Goal: Navigation & Orientation: Find specific page/section

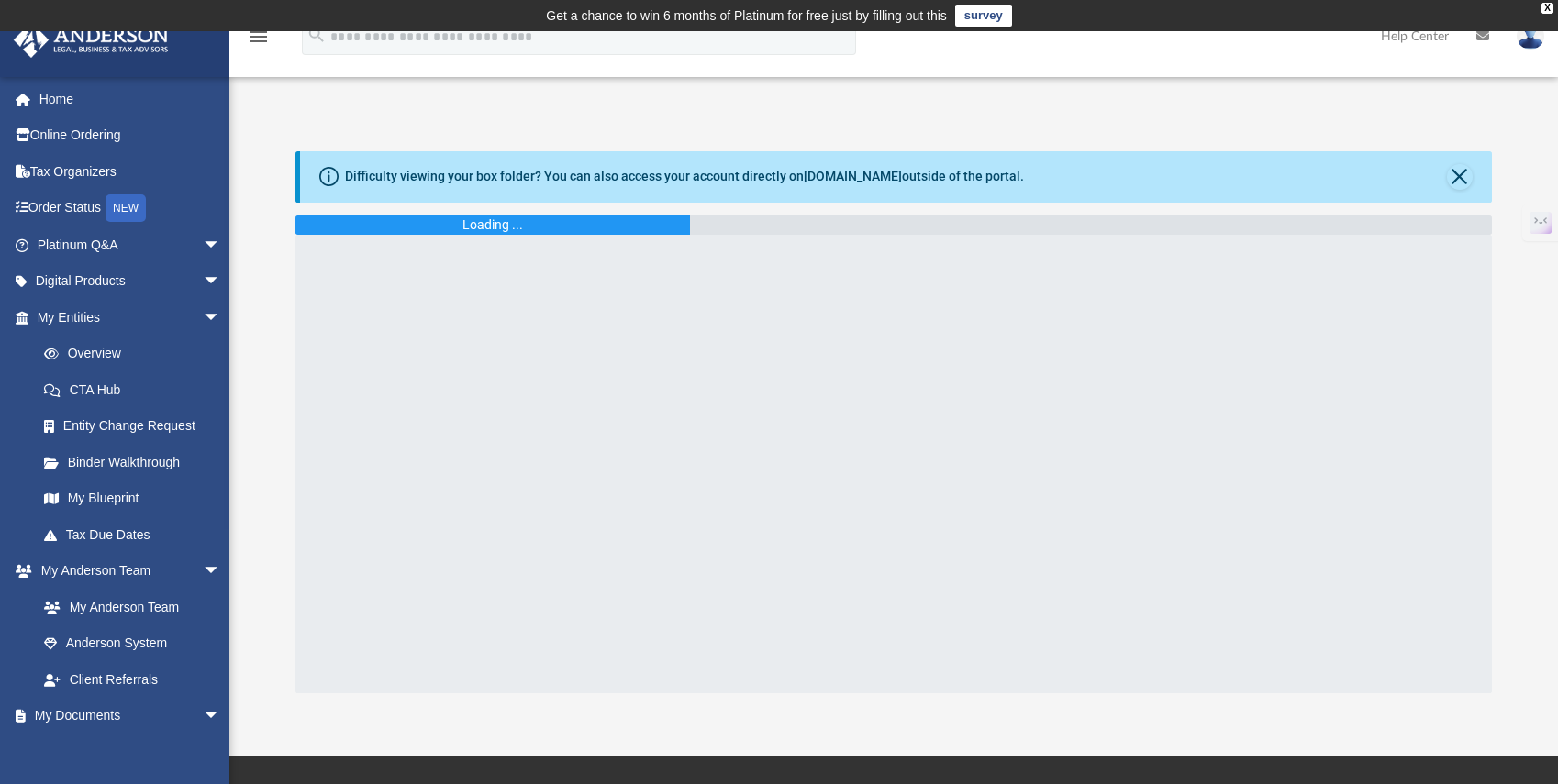
scroll to position [1093, 0]
click at [1528, 39] on img at bounding box center [1530, 36] width 27 height 26
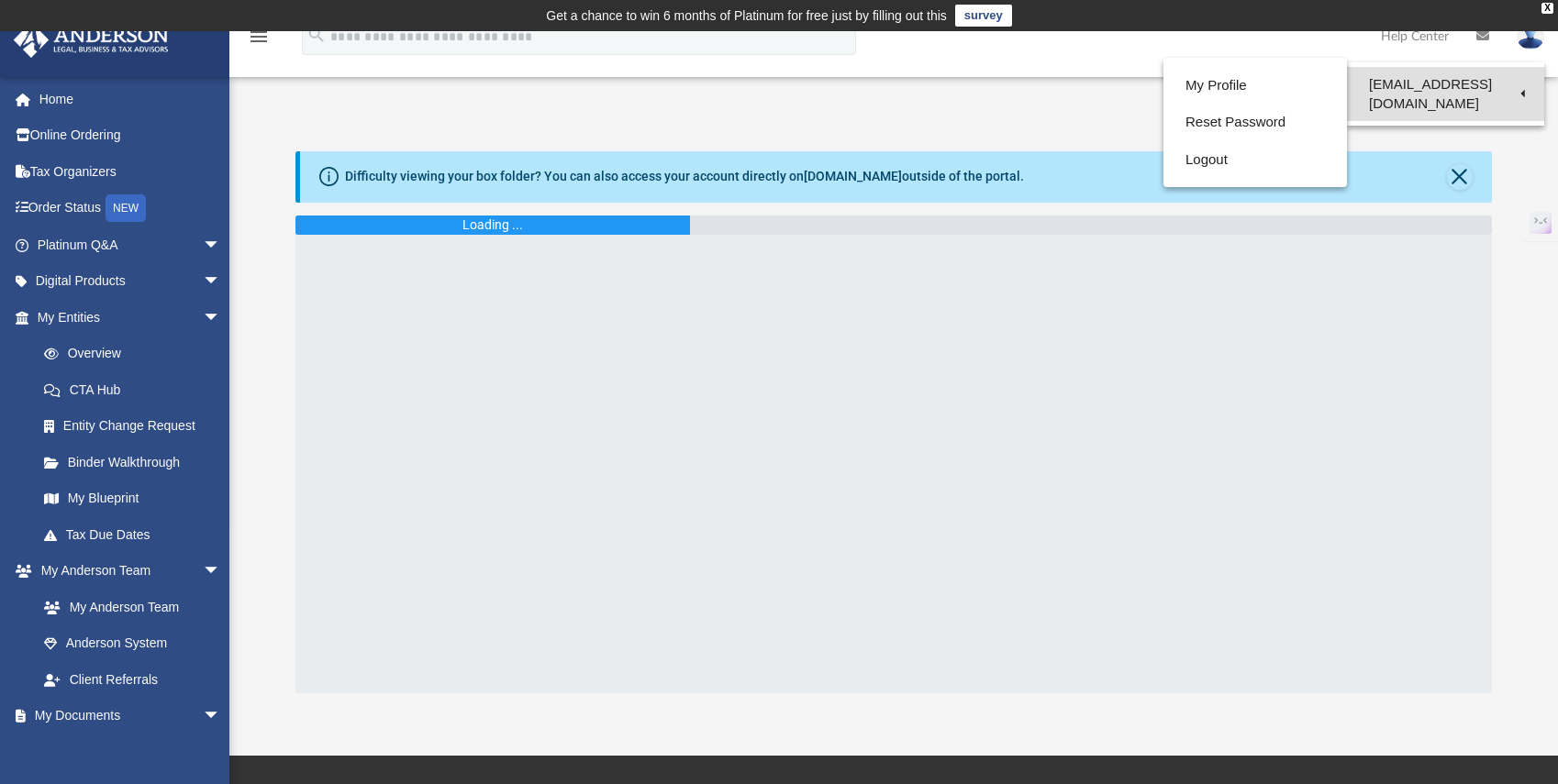
click at [1430, 84] on link "[EMAIL_ADDRESS][DOMAIN_NAME]" at bounding box center [1445, 94] width 197 height 55
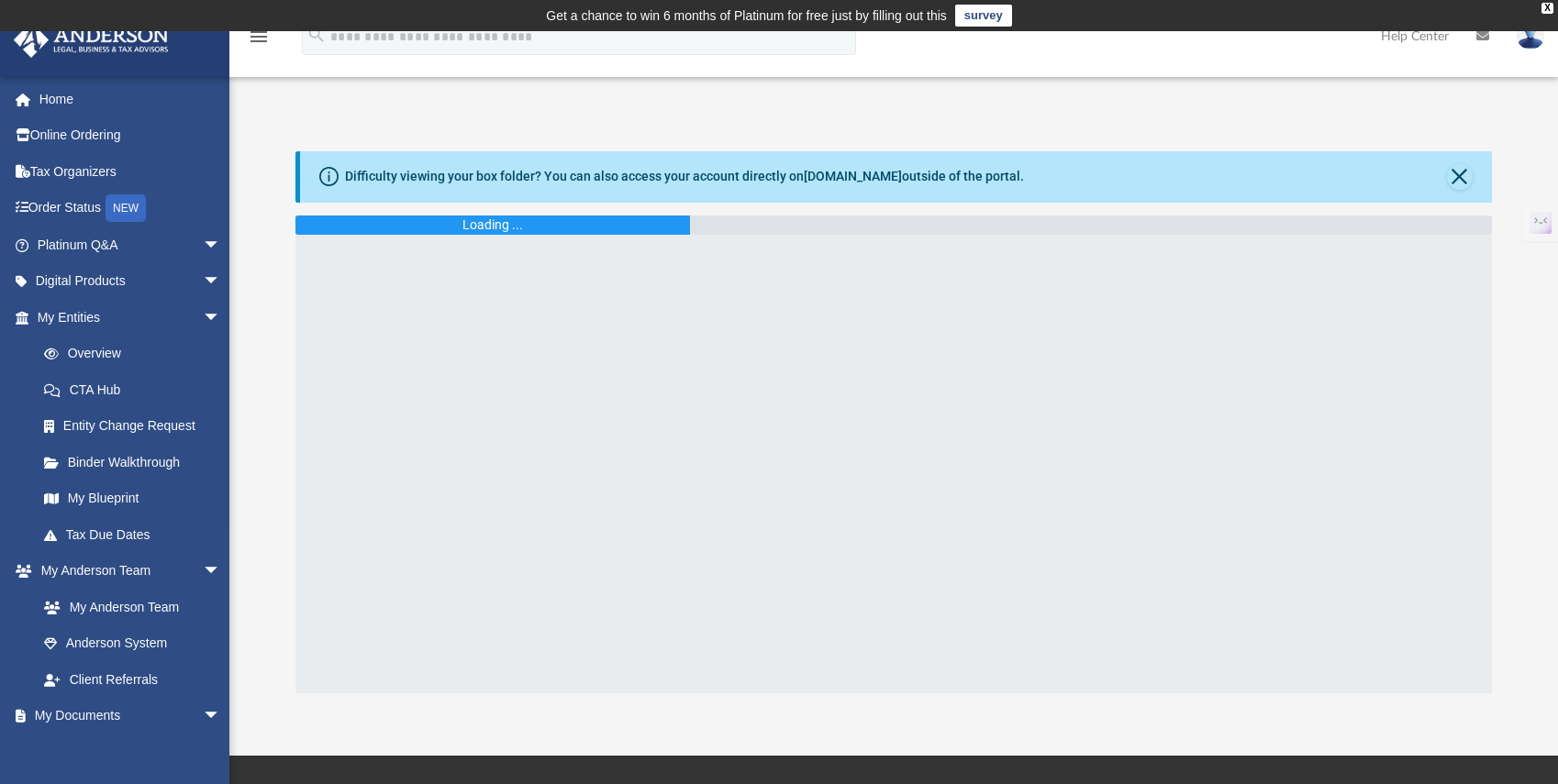
click at [1528, 41] on img at bounding box center [1530, 36] width 27 height 26
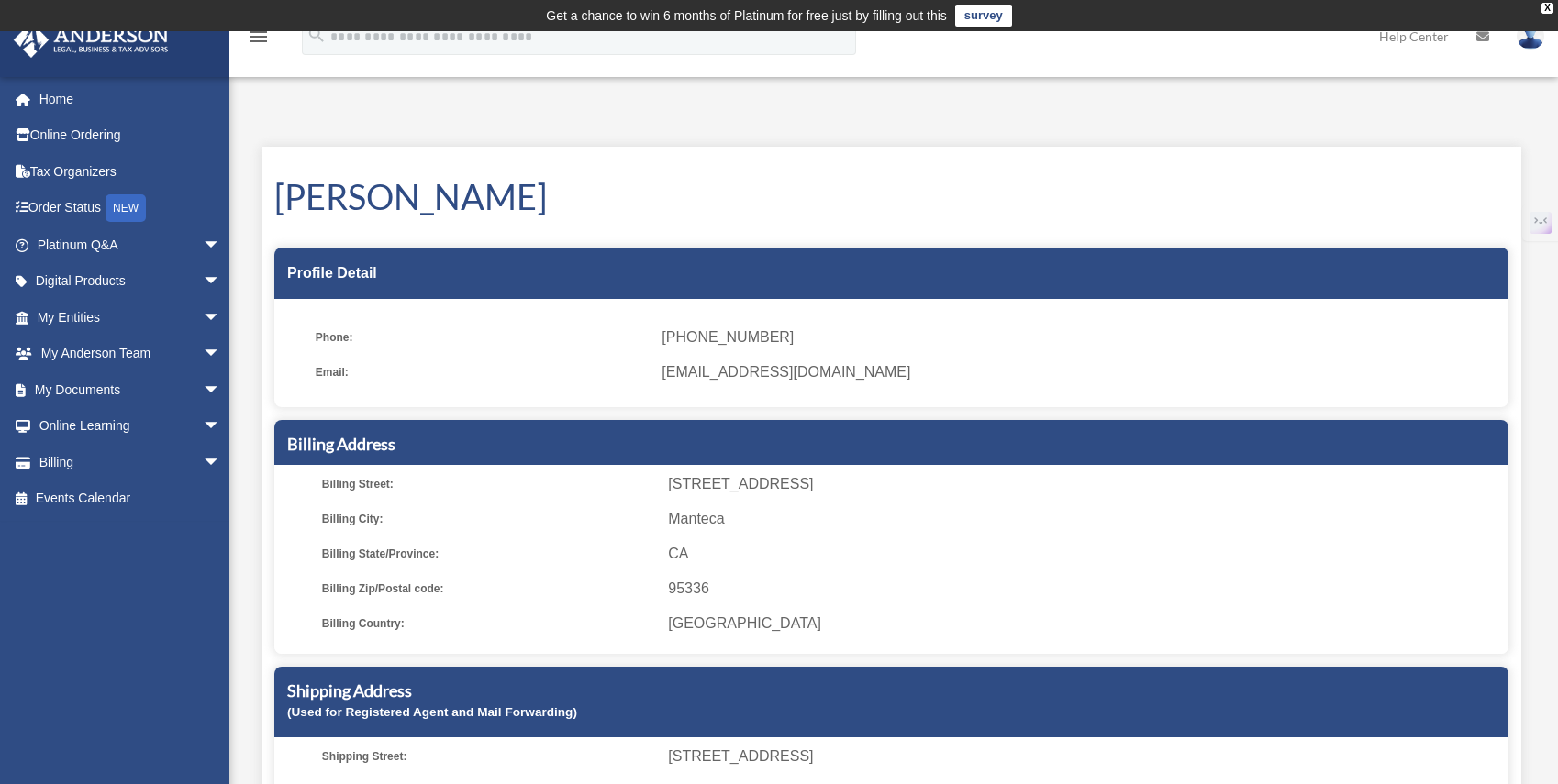
click at [1532, 42] on img at bounding box center [1530, 36] width 27 height 26
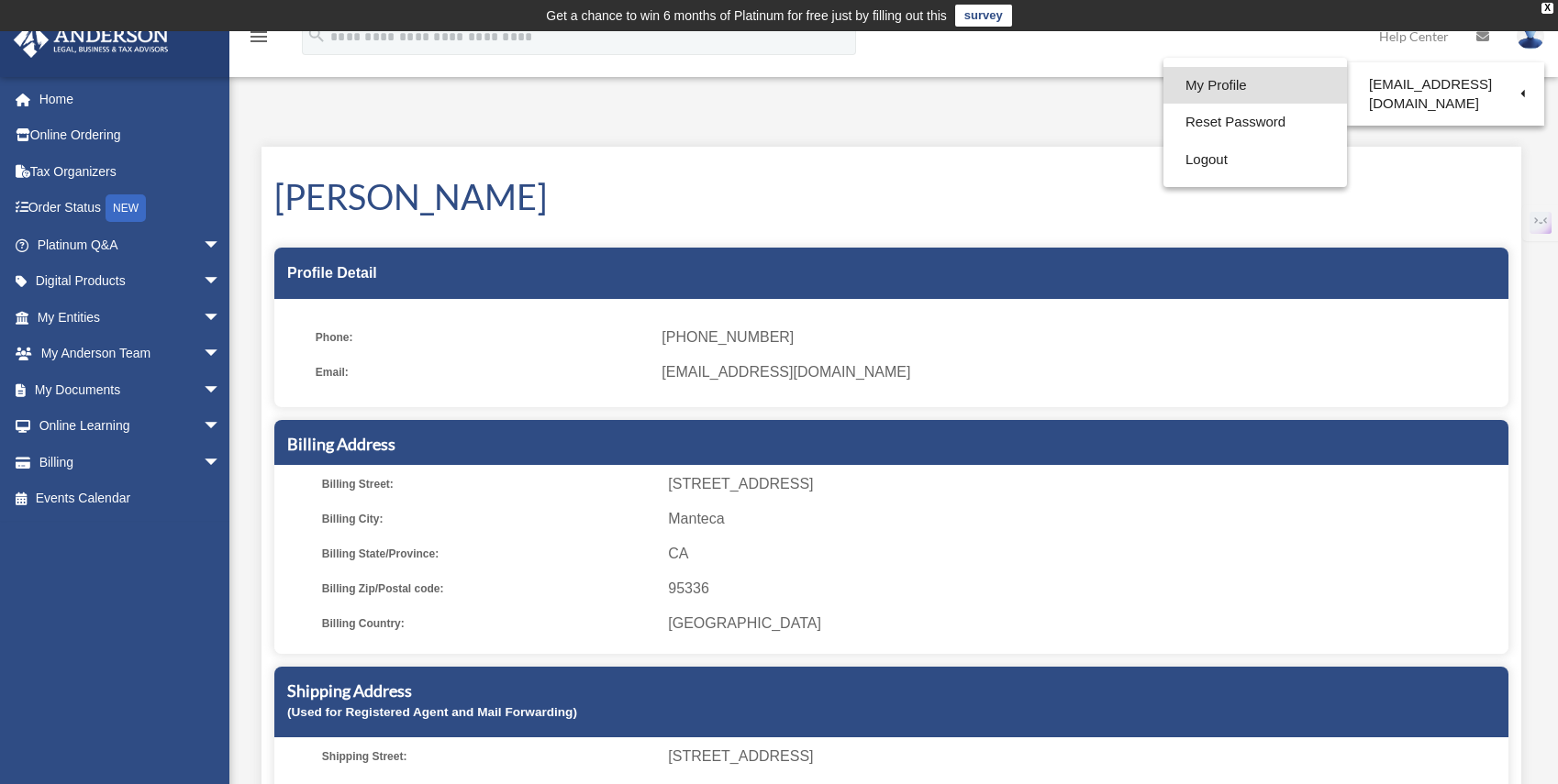
click at [1209, 89] on link "My Profile" at bounding box center [1254, 86] width 183 height 38
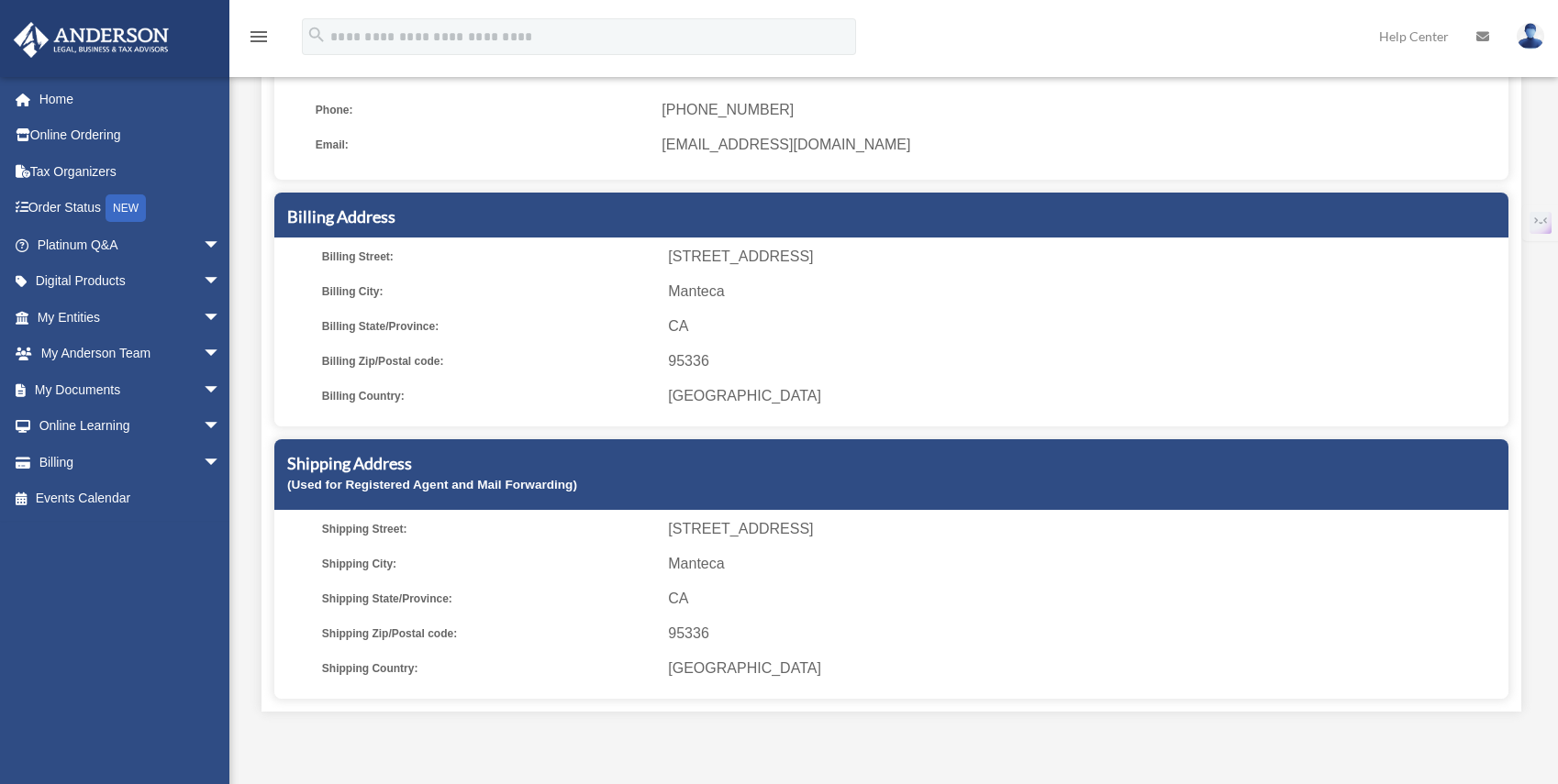
scroll to position [229, 0]
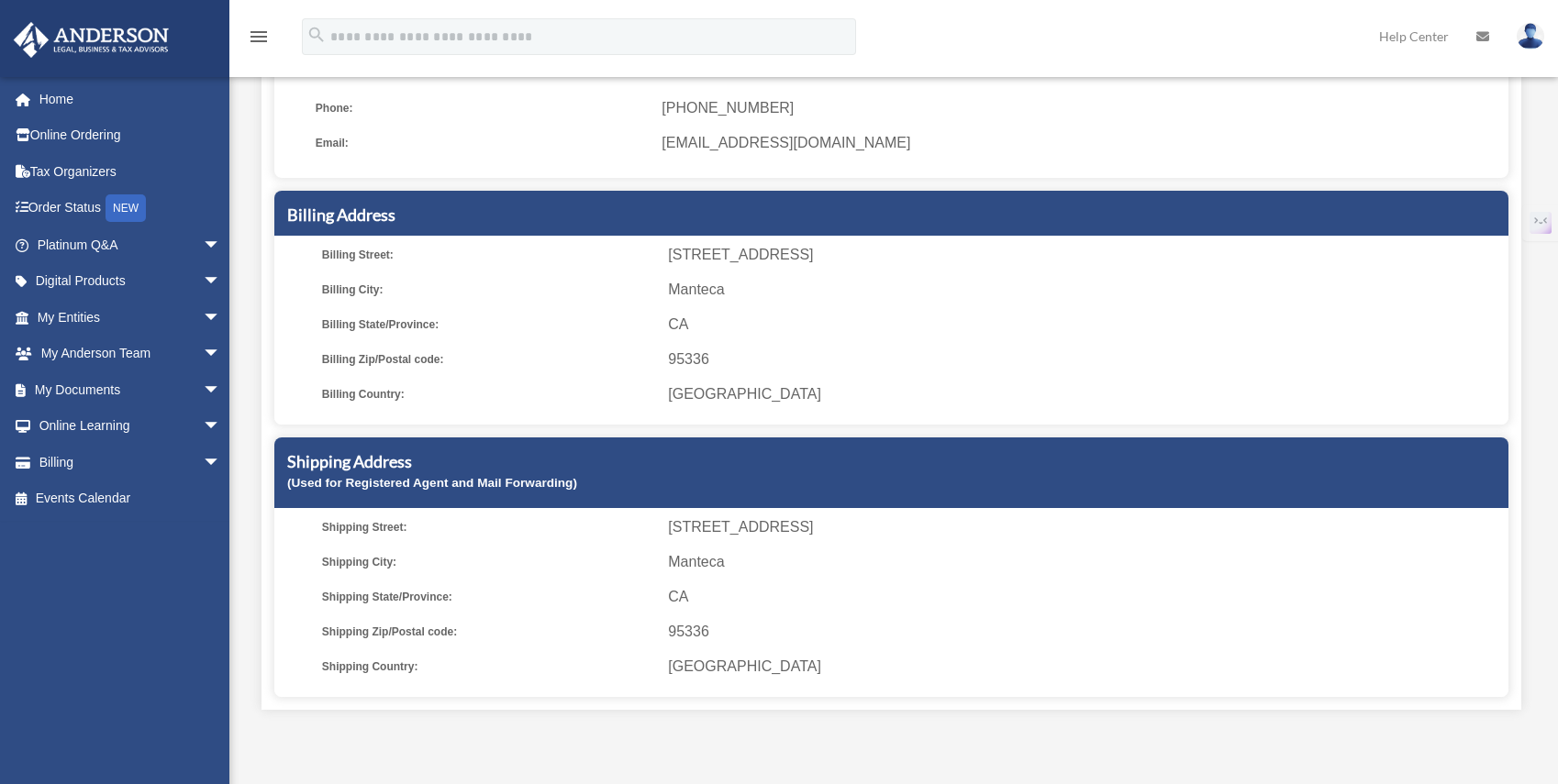
click at [1529, 31] on img at bounding box center [1530, 36] width 27 height 26
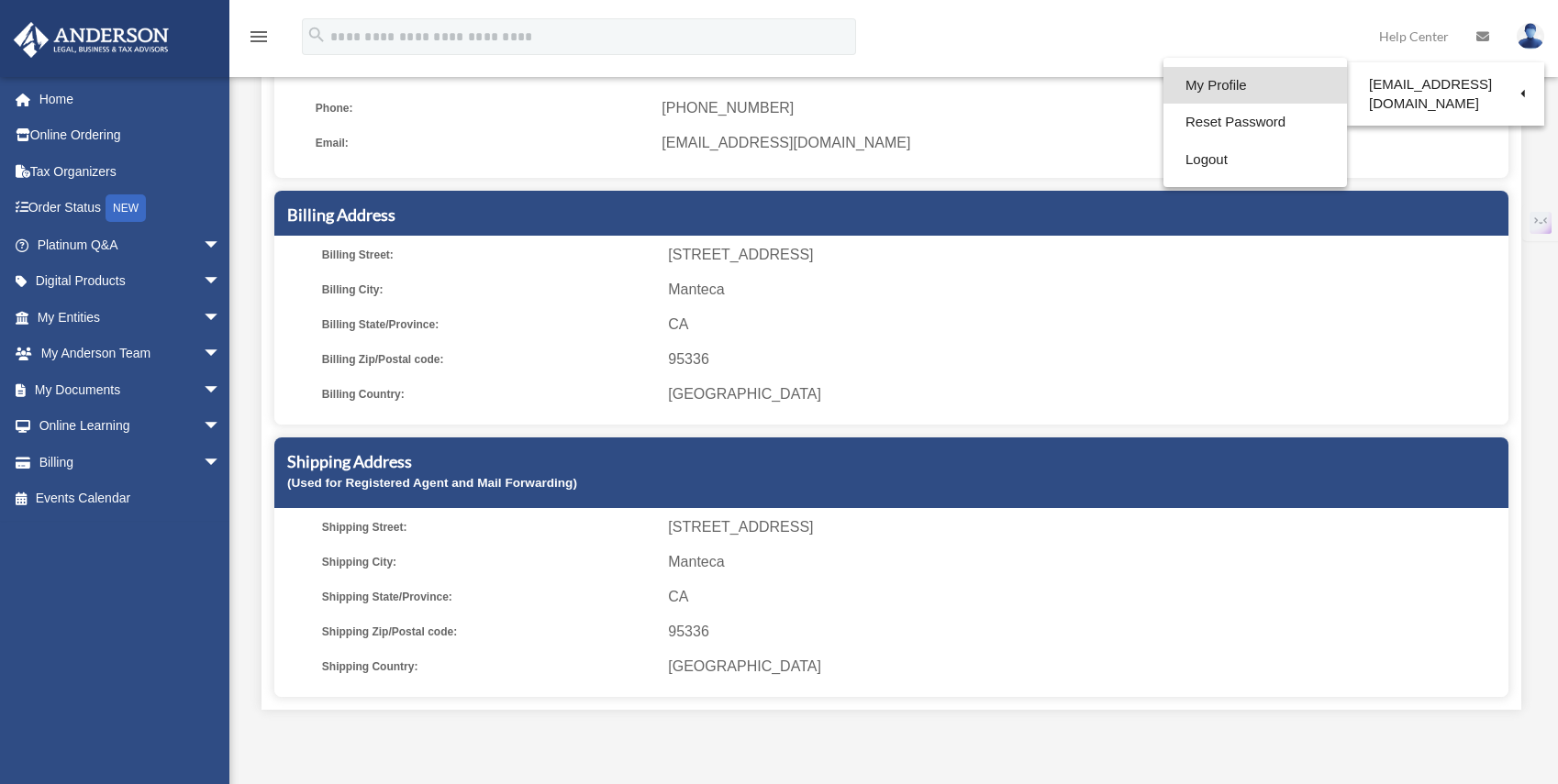
click at [1189, 85] on link "My Profile" at bounding box center [1254, 86] width 183 height 38
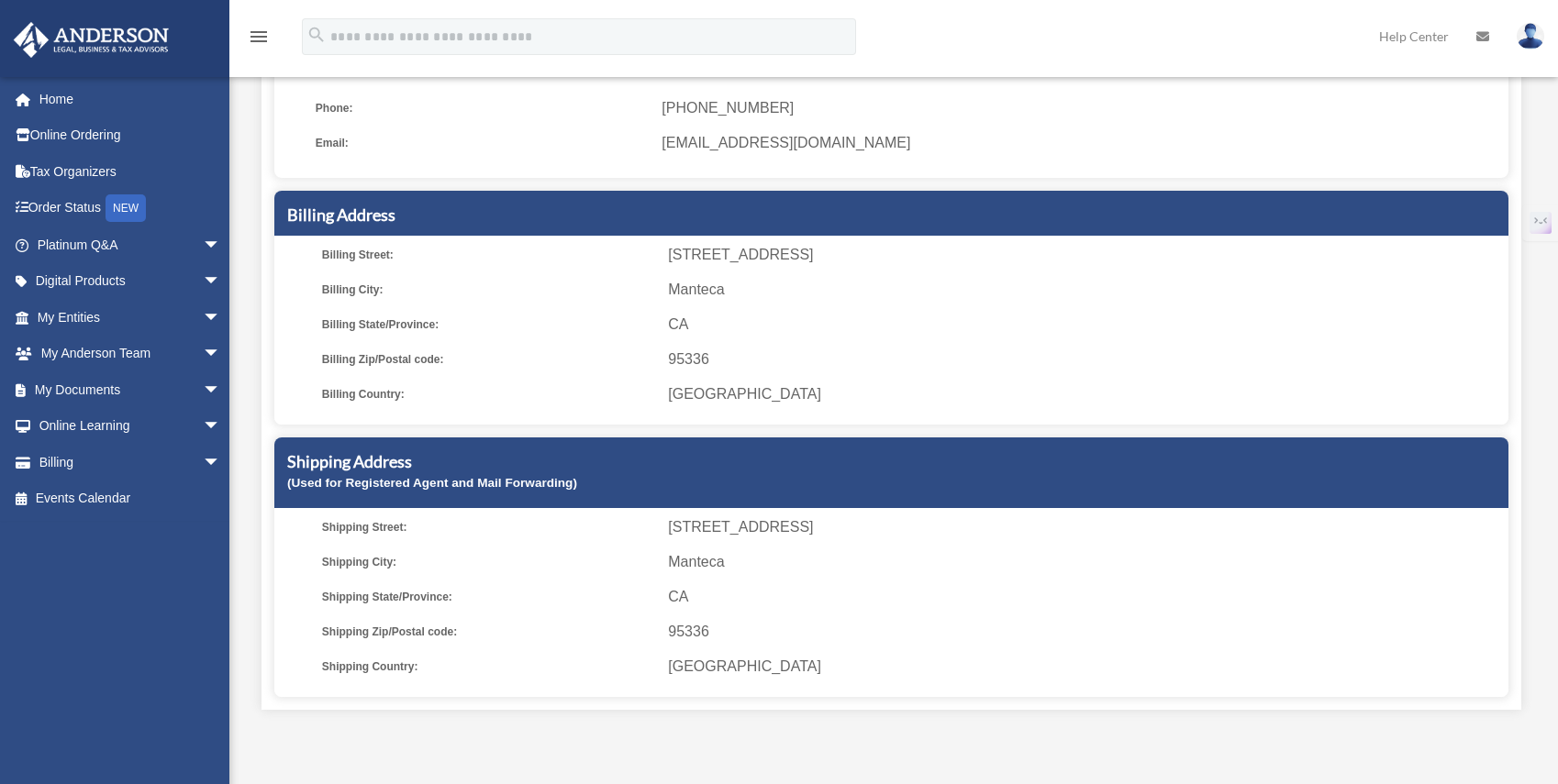
scroll to position [115, 0]
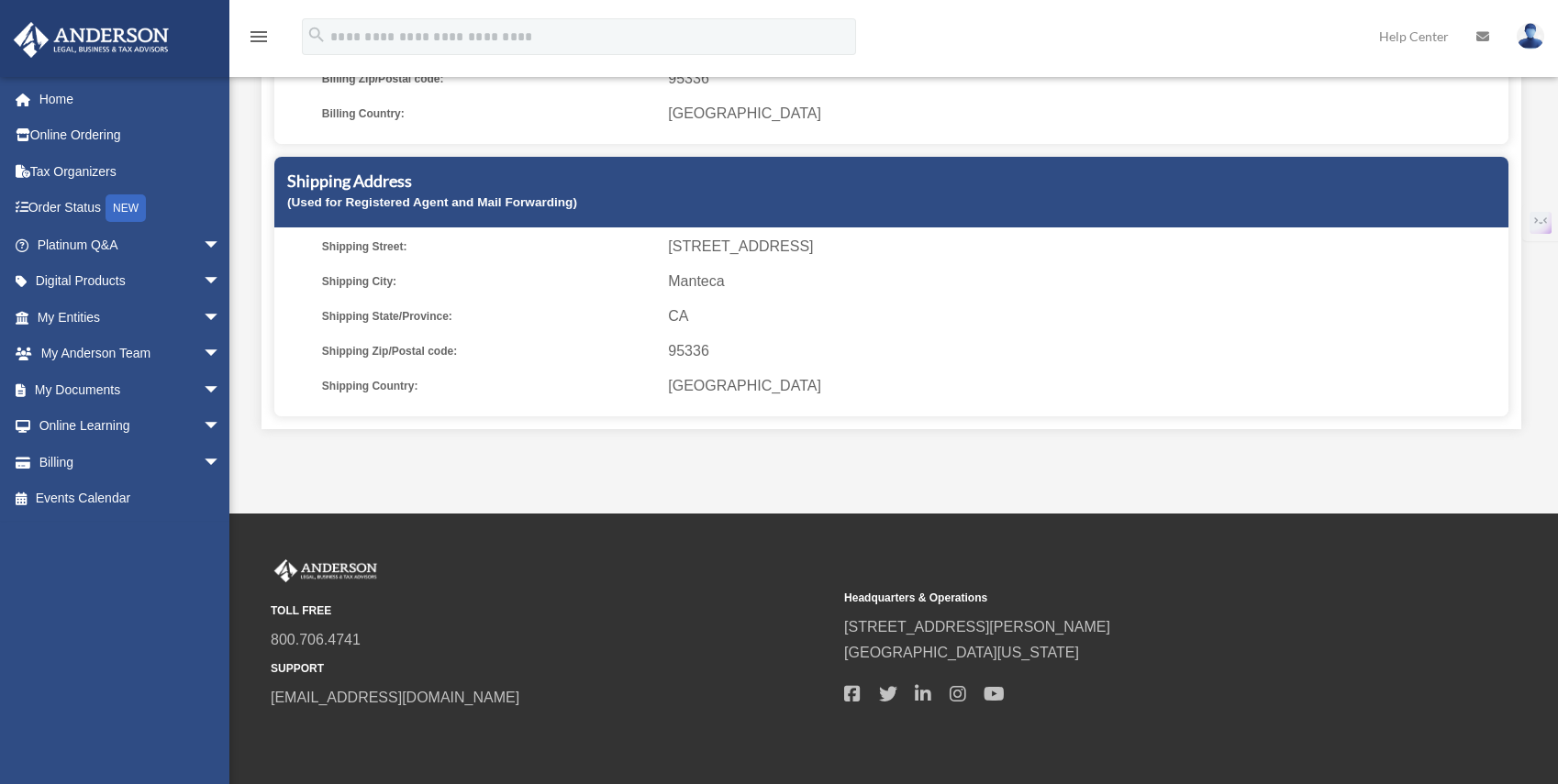
scroll to position [583, 0]
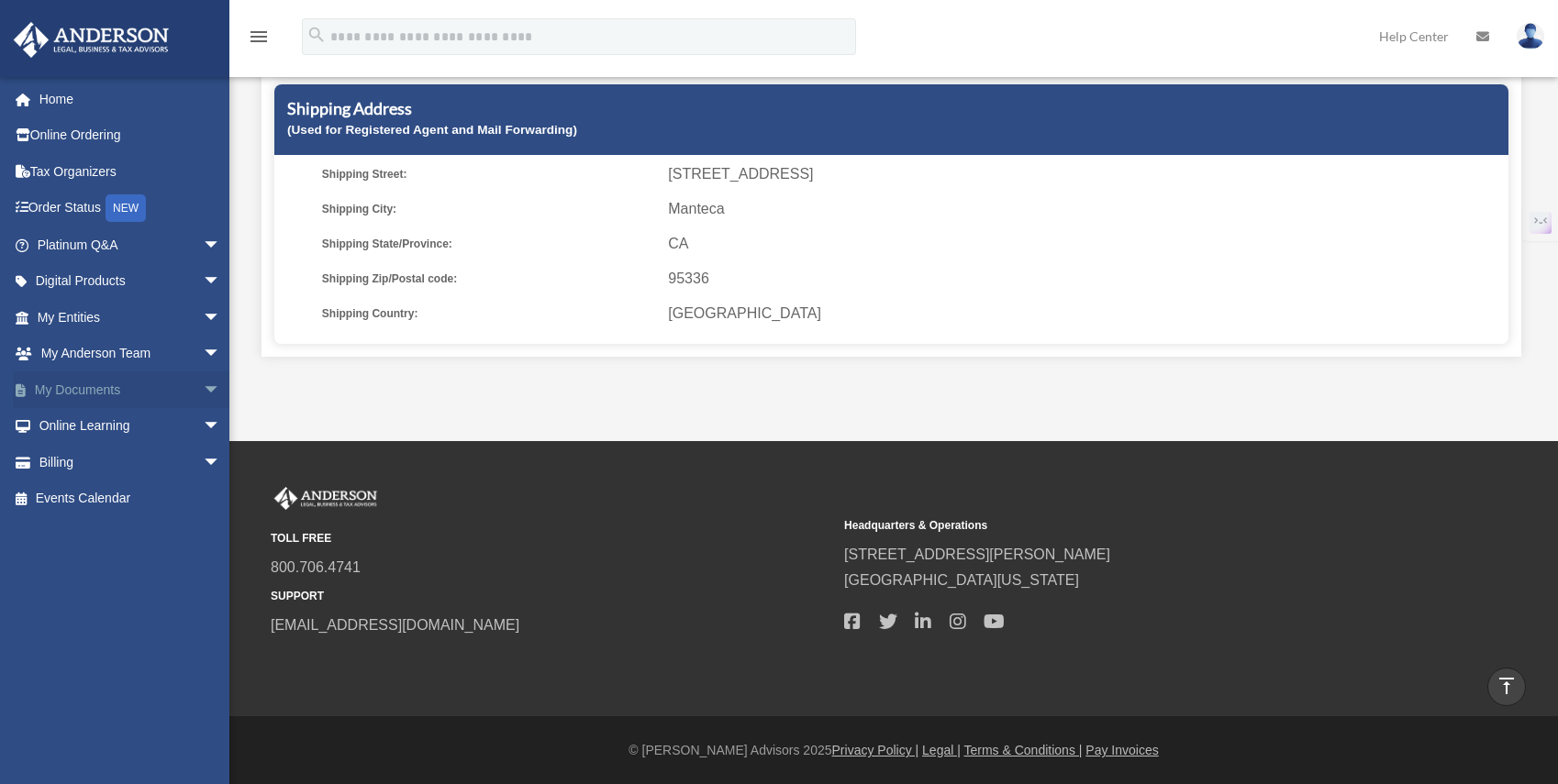
click at [203, 388] on span "arrow_drop_down" at bounding box center [221, 390] width 37 height 38
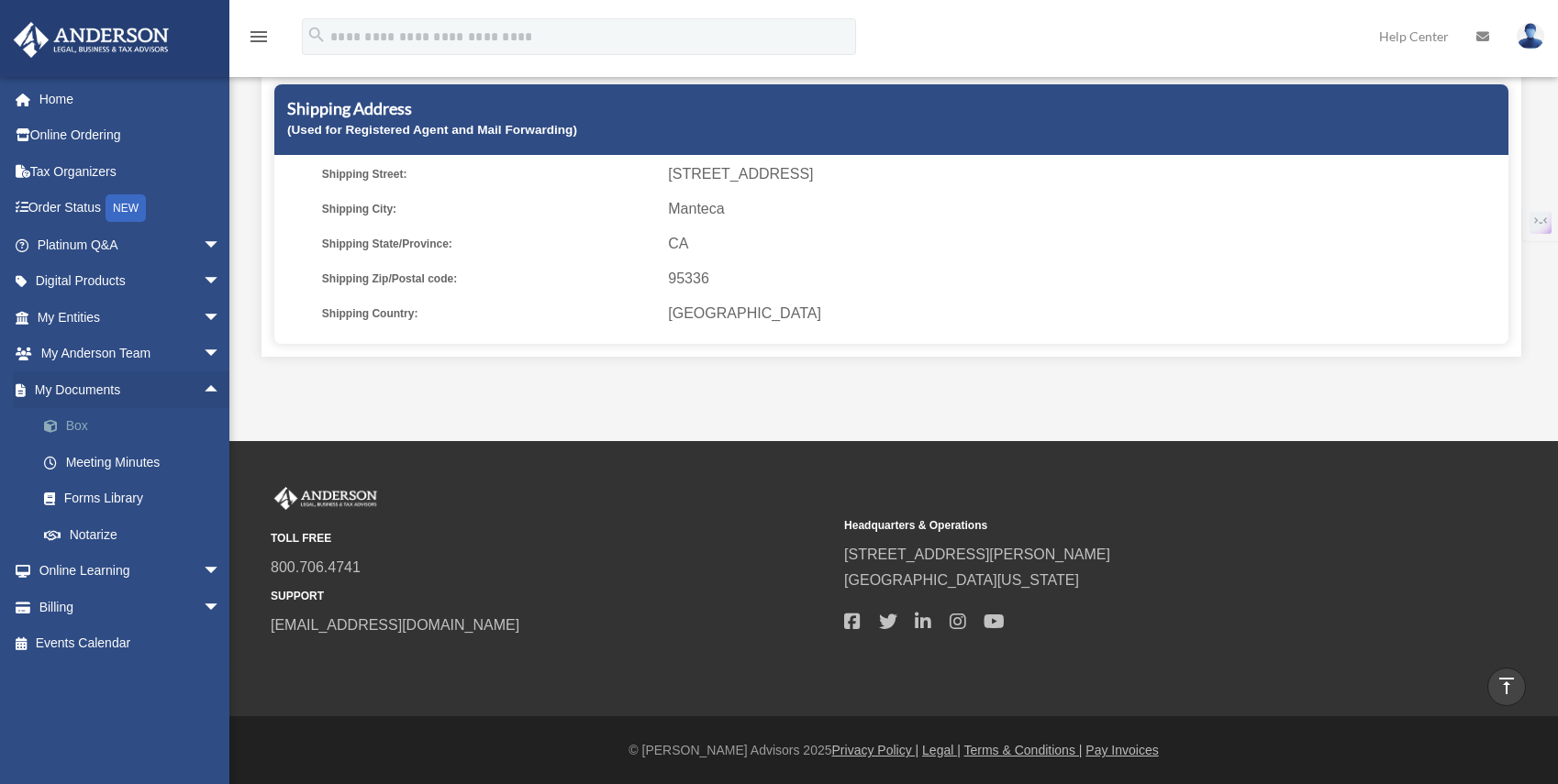
click at [88, 431] on link "Box" at bounding box center [136, 426] width 223 height 37
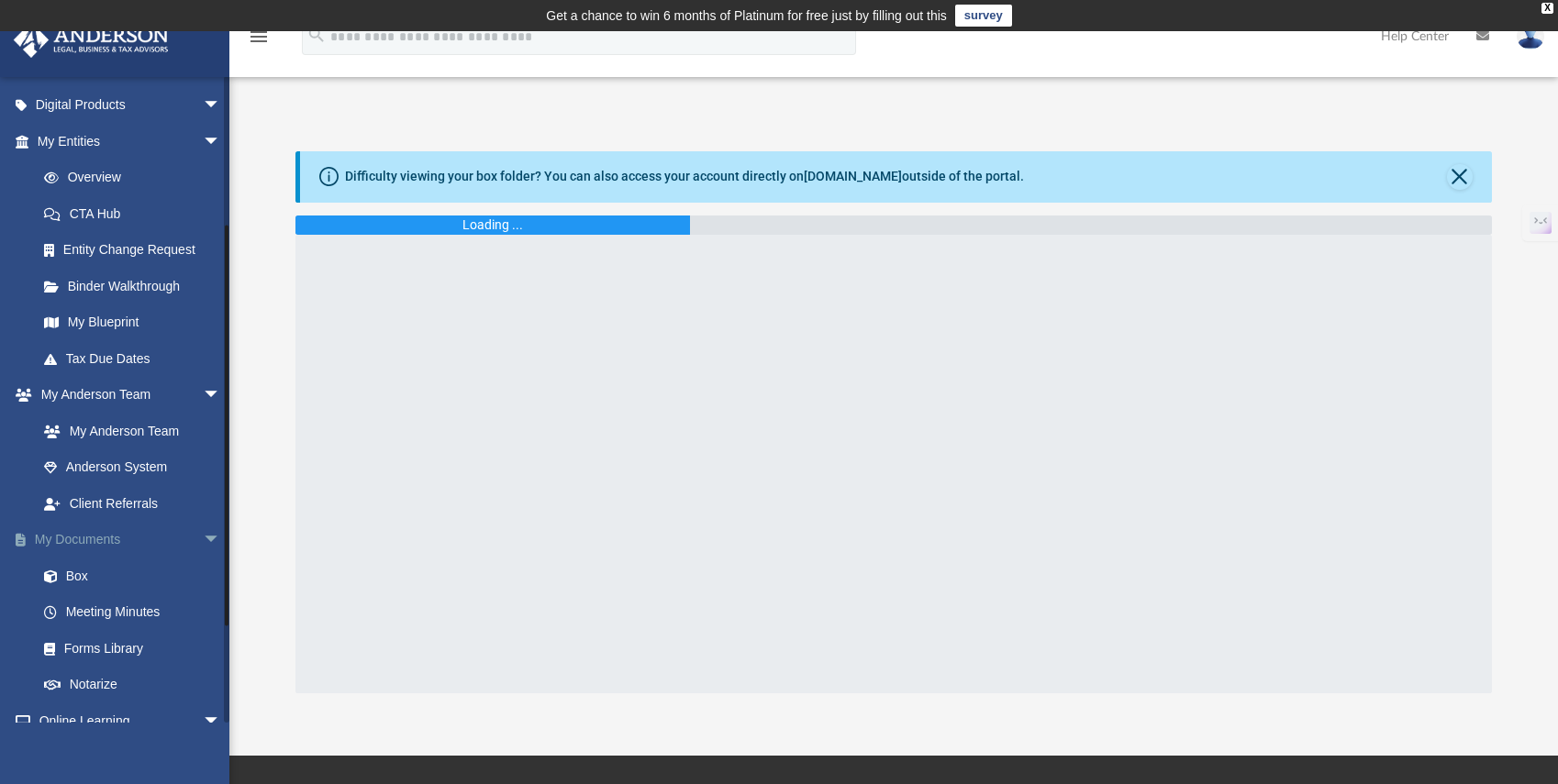
scroll to position [229, 0]
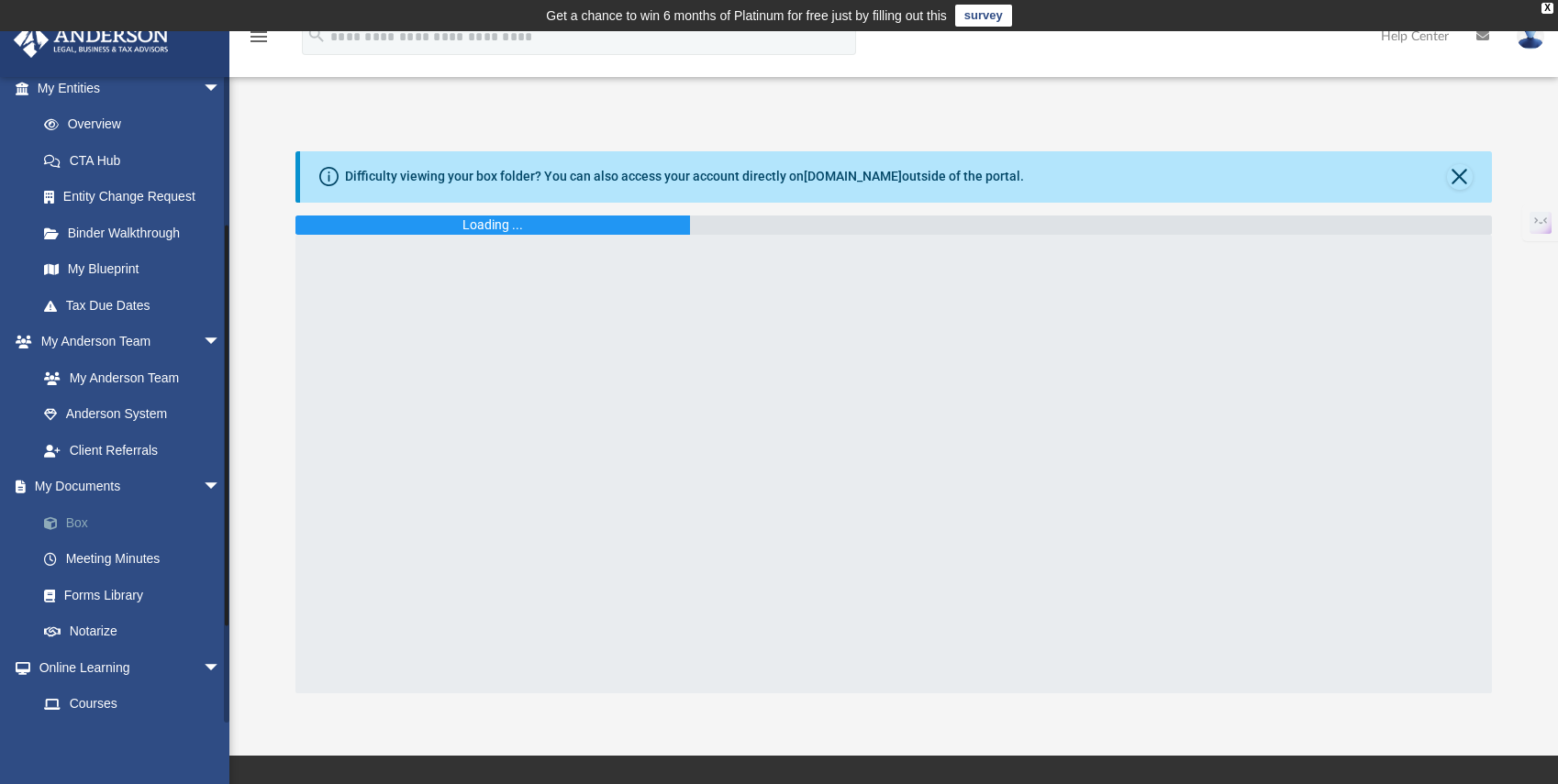
click at [83, 524] on link "Box" at bounding box center [136, 523] width 223 height 37
click at [1460, 170] on button "Close" at bounding box center [1459, 177] width 25 height 25
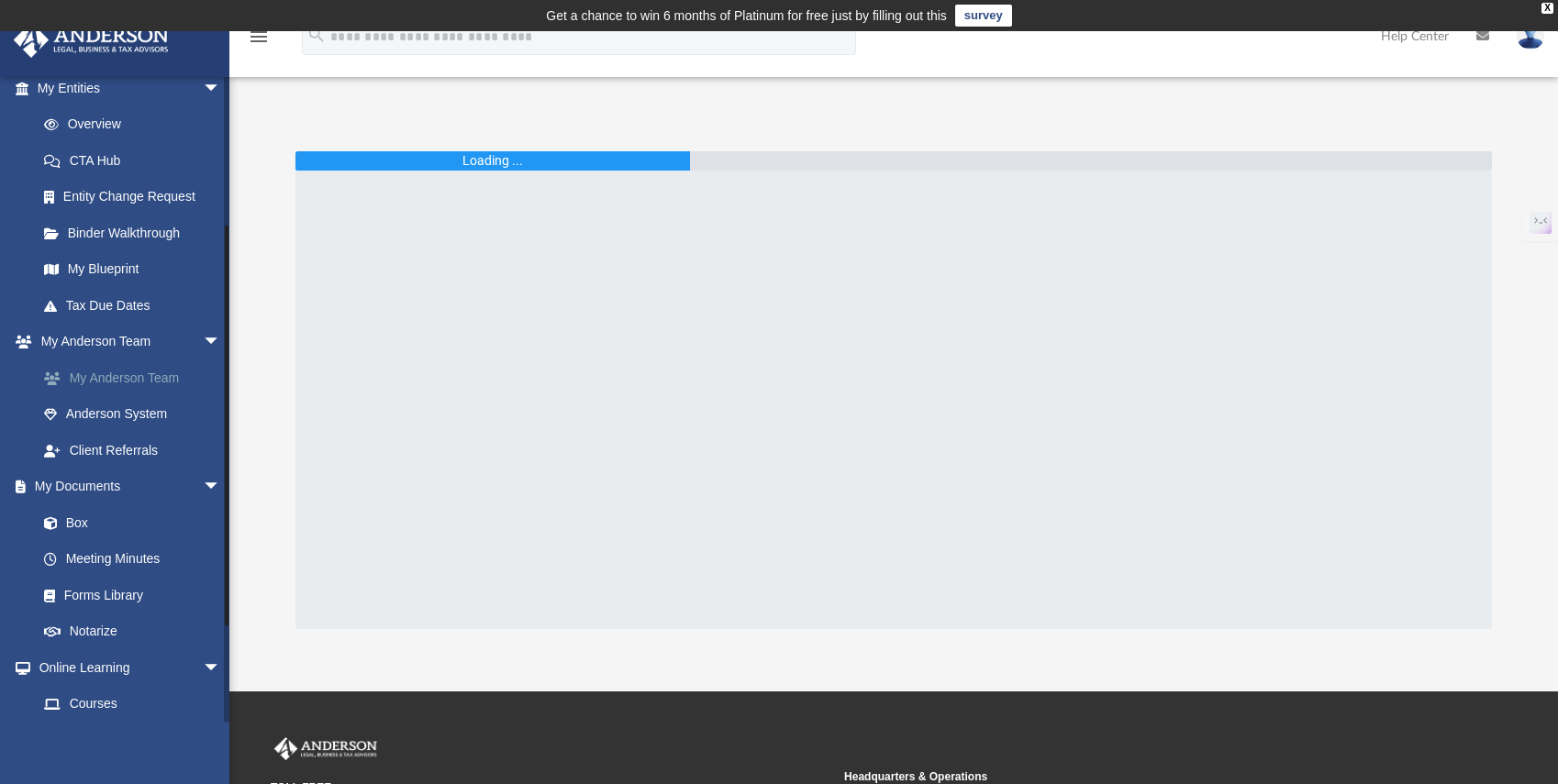
click at [101, 382] on link "My Anderson Team" at bounding box center [136, 377] width 223 height 37
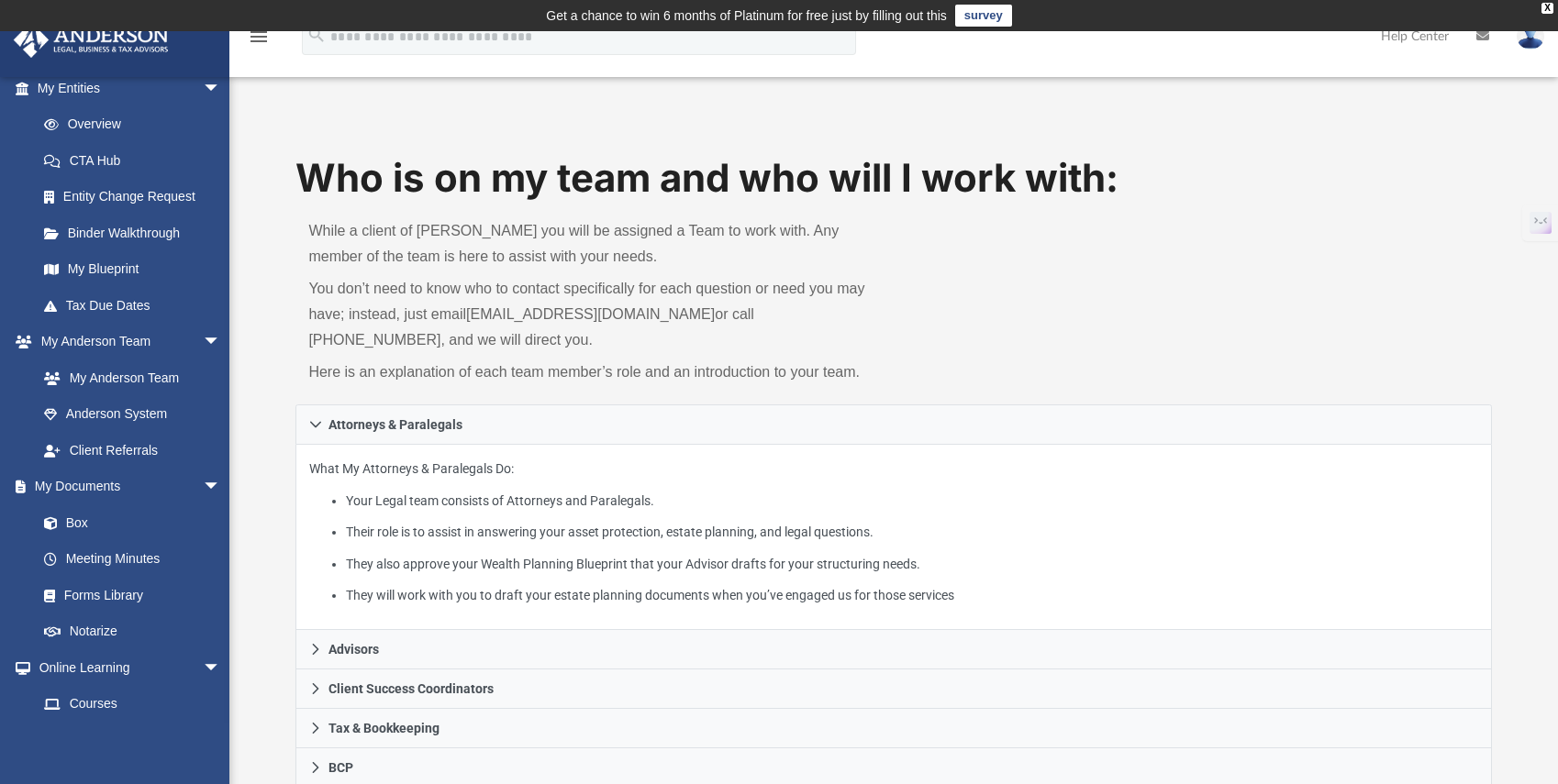
click at [1523, 42] on img at bounding box center [1530, 36] width 27 height 26
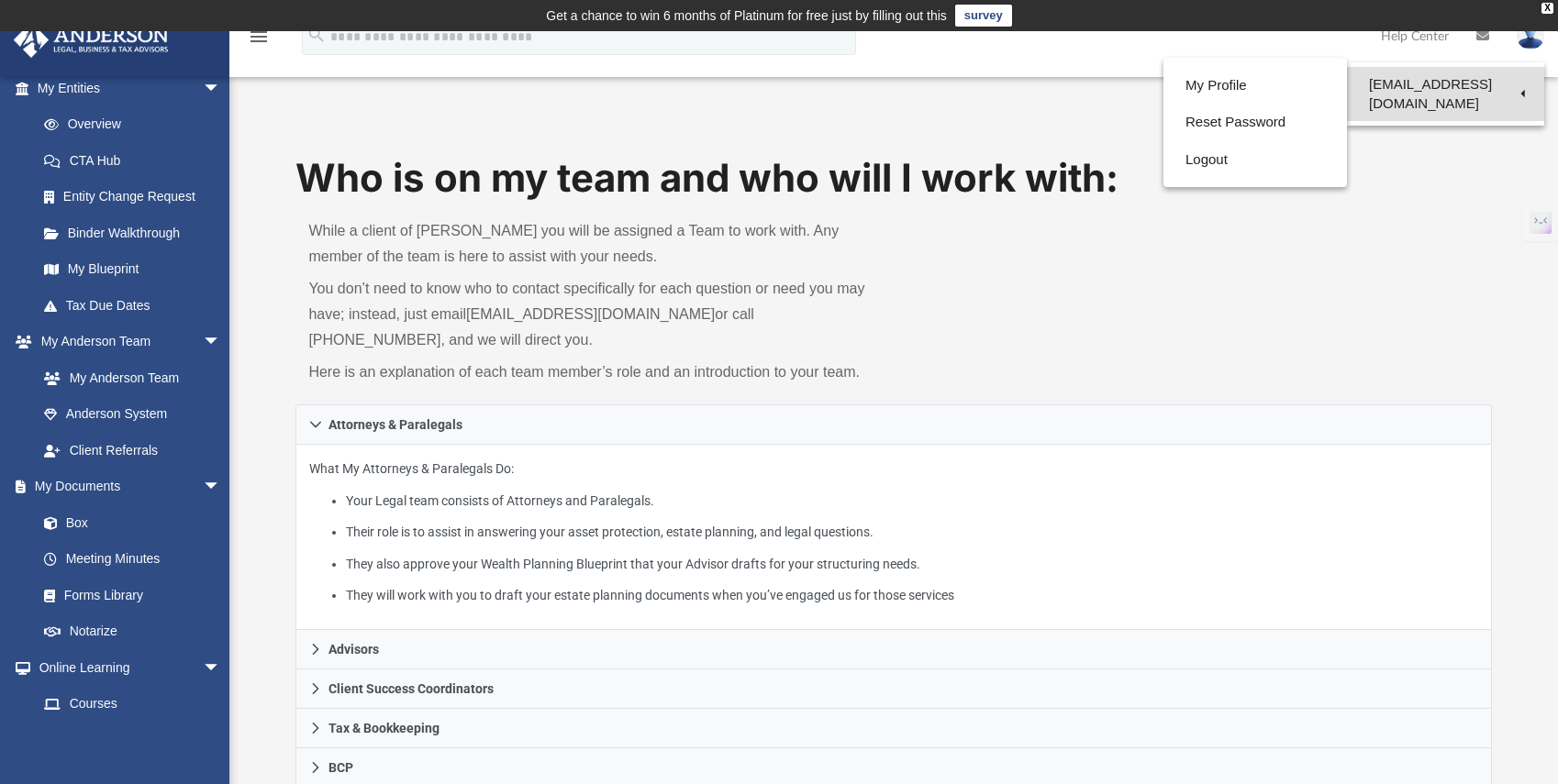
click at [1450, 88] on link "[EMAIL_ADDRESS][DOMAIN_NAME]" at bounding box center [1445, 94] width 197 height 55
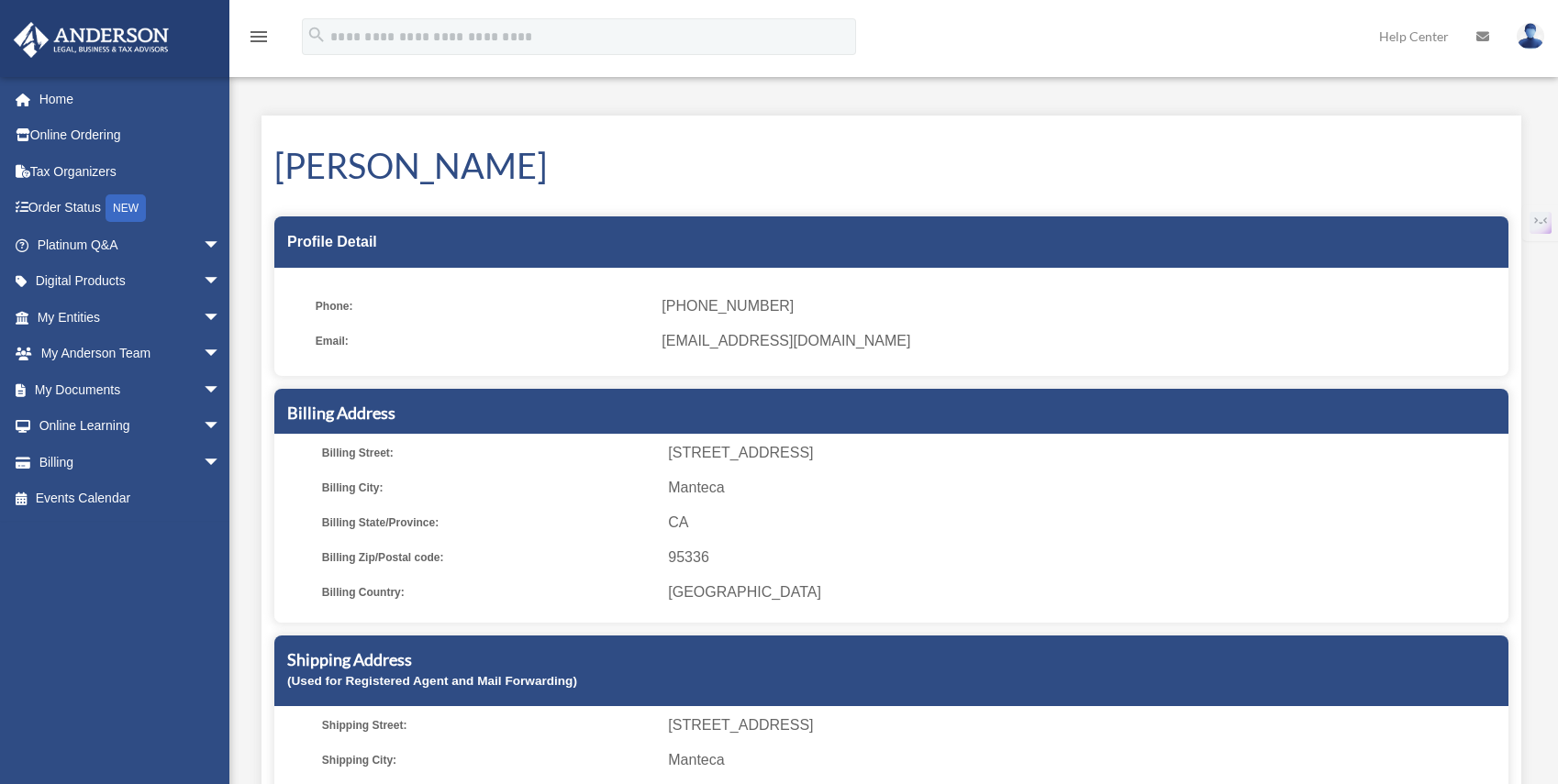
scroll to position [1093, 0]
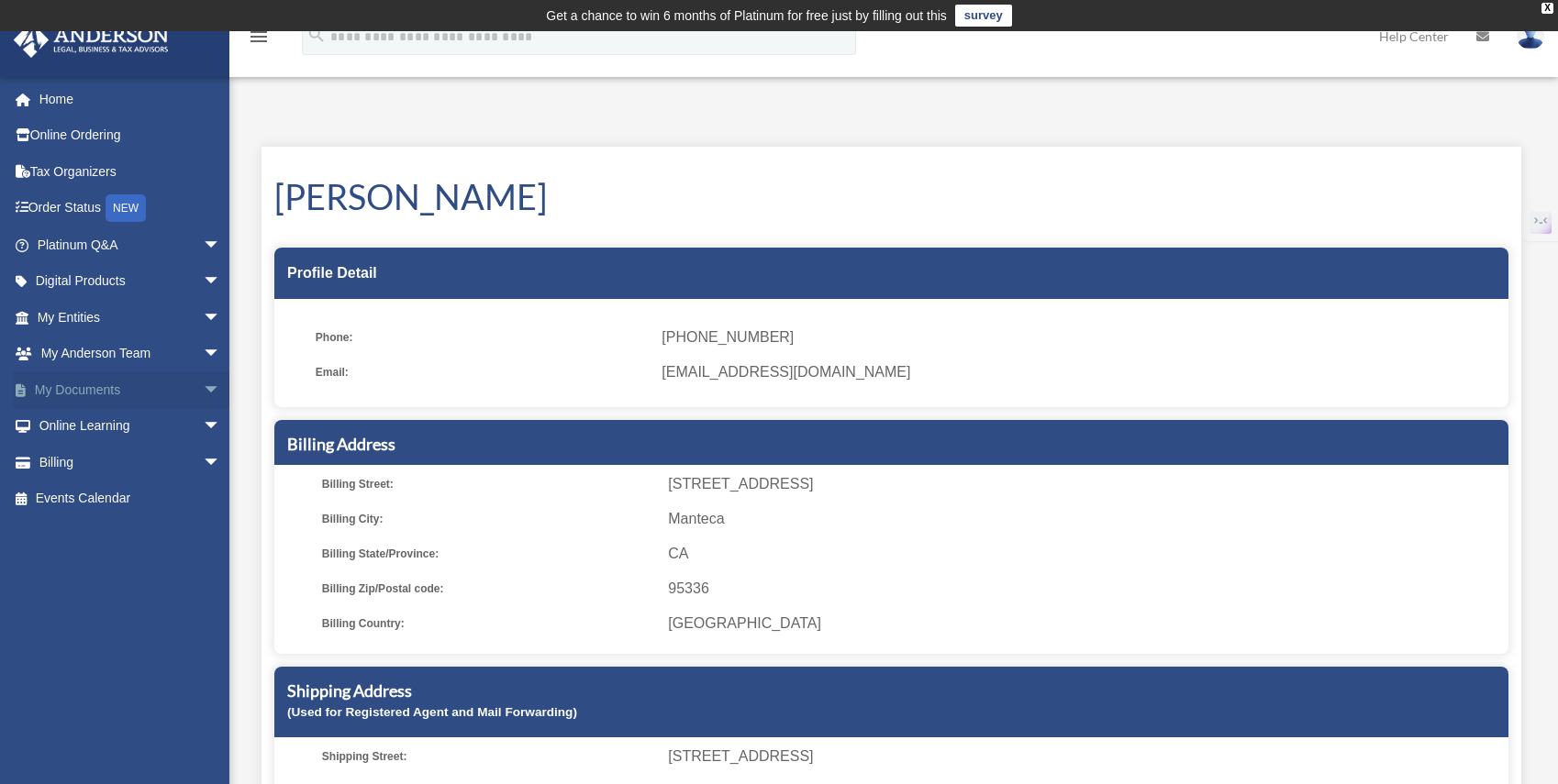
click at [133, 391] on link "My Documents arrow_drop_down" at bounding box center [131, 389] width 236 height 37
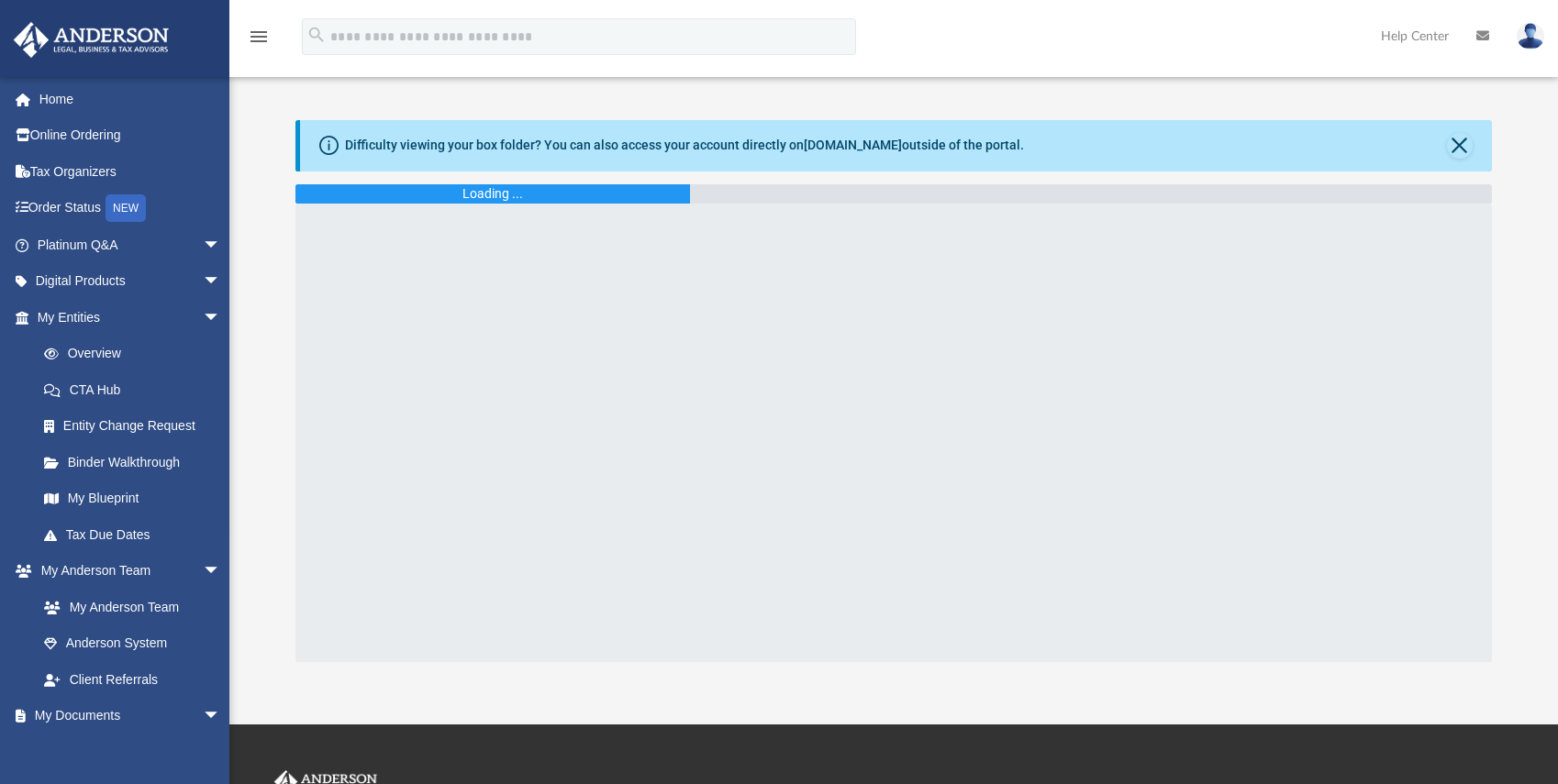
scroll to position [1093, 0]
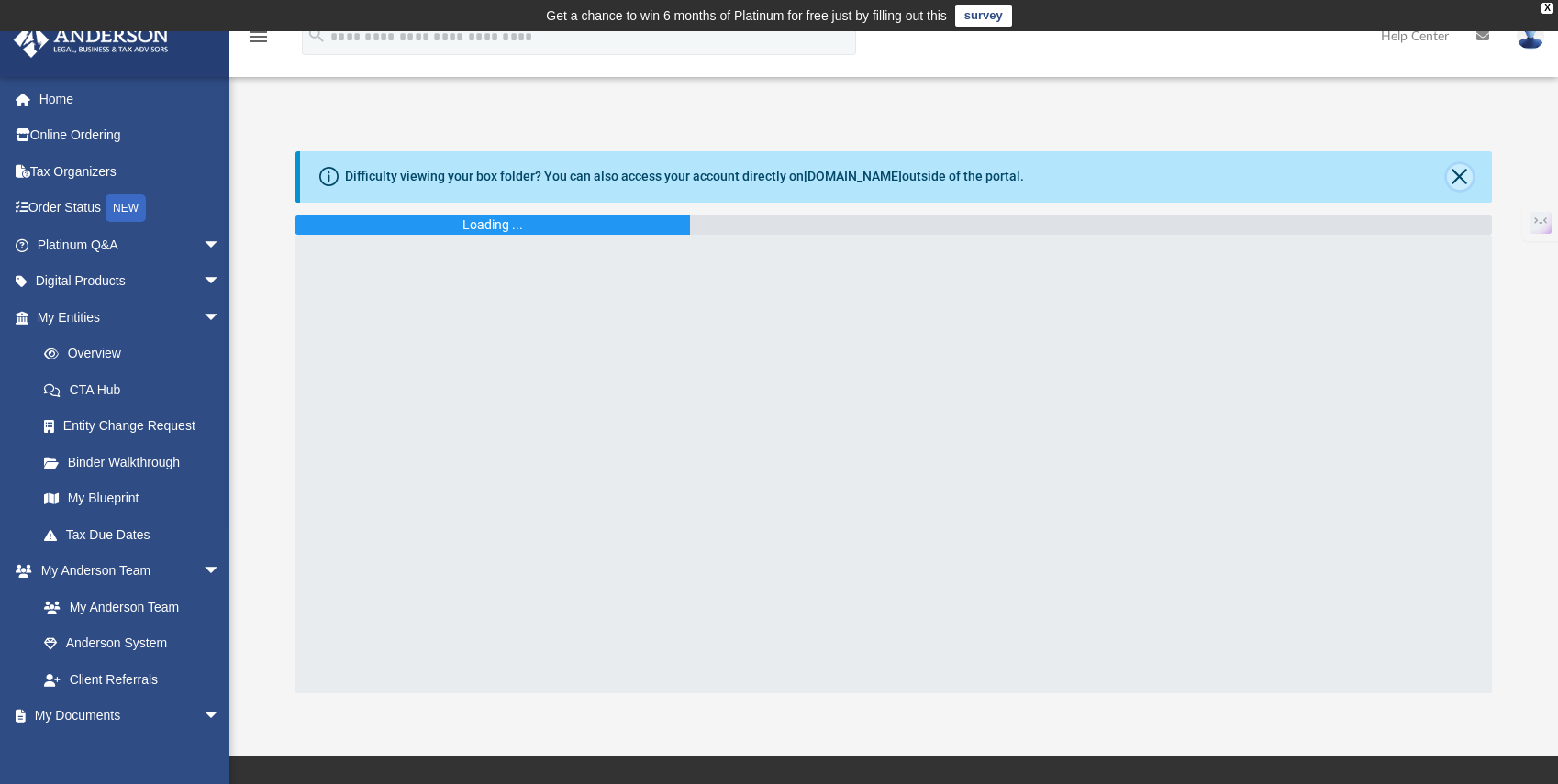
click at [1455, 178] on button "Close" at bounding box center [1459, 177] width 25 height 25
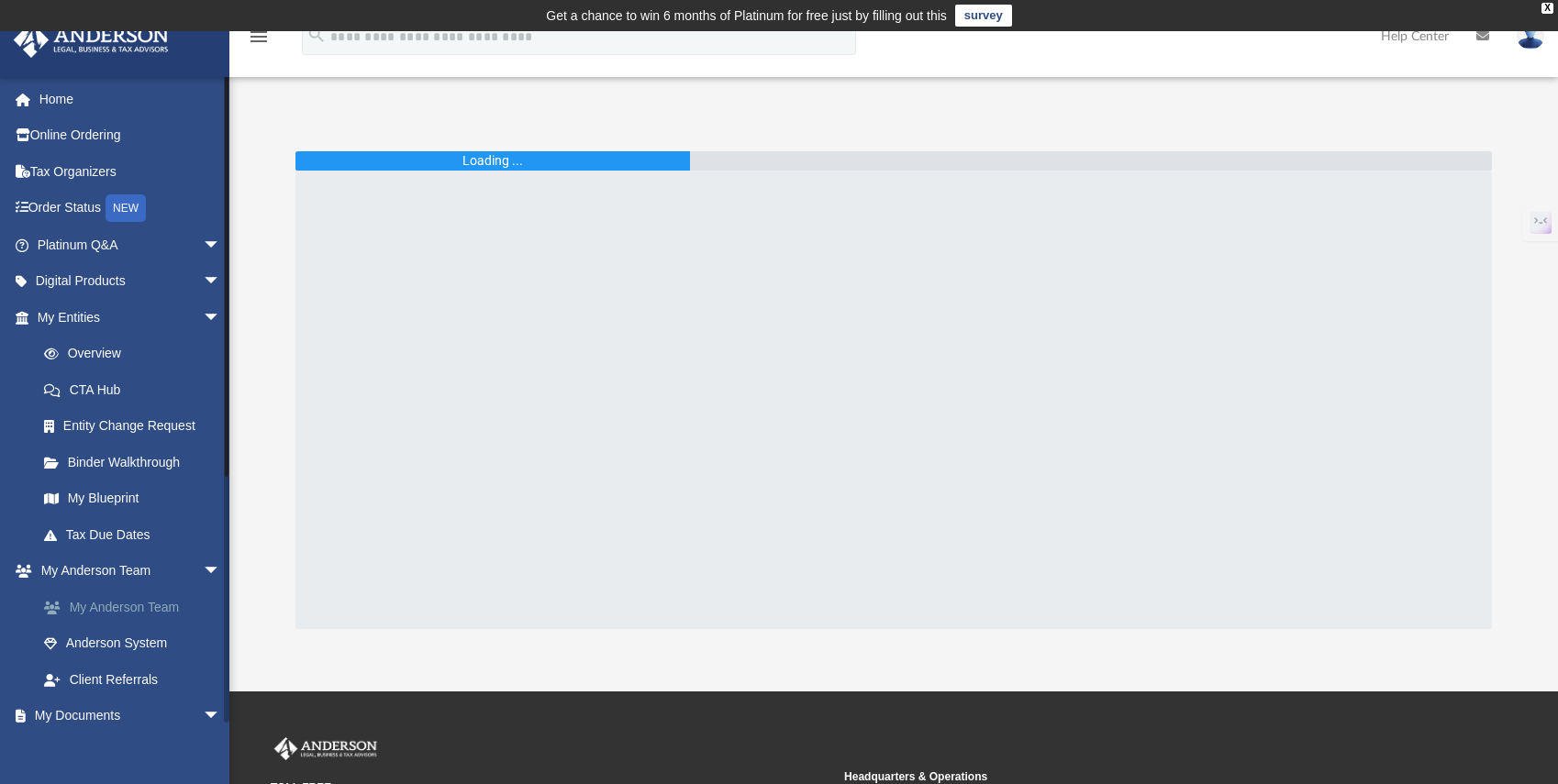
click at [105, 611] on link "My Anderson Team" at bounding box center [136, 606] width 223 height 37
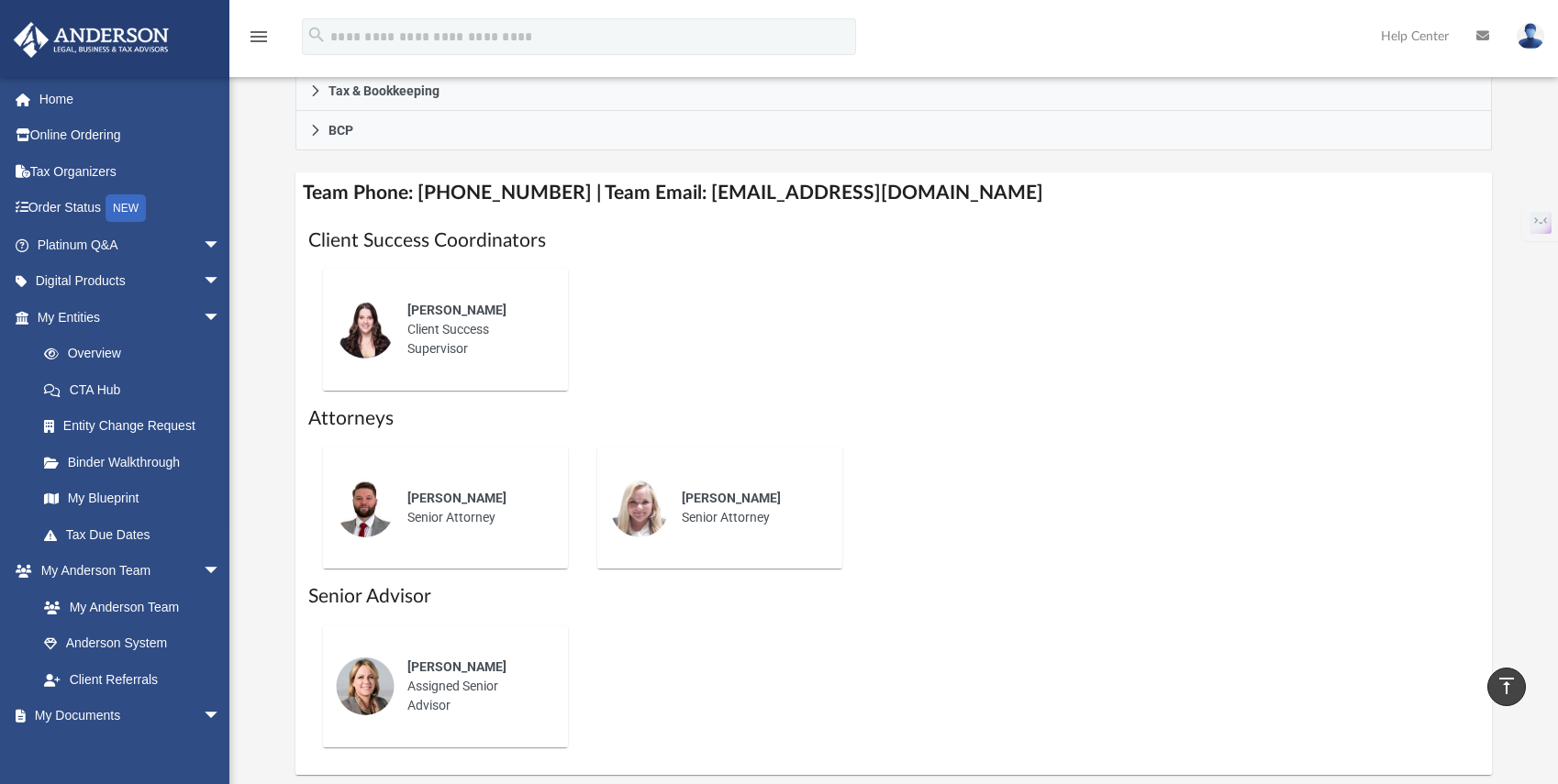
scroll to position [786, 0]
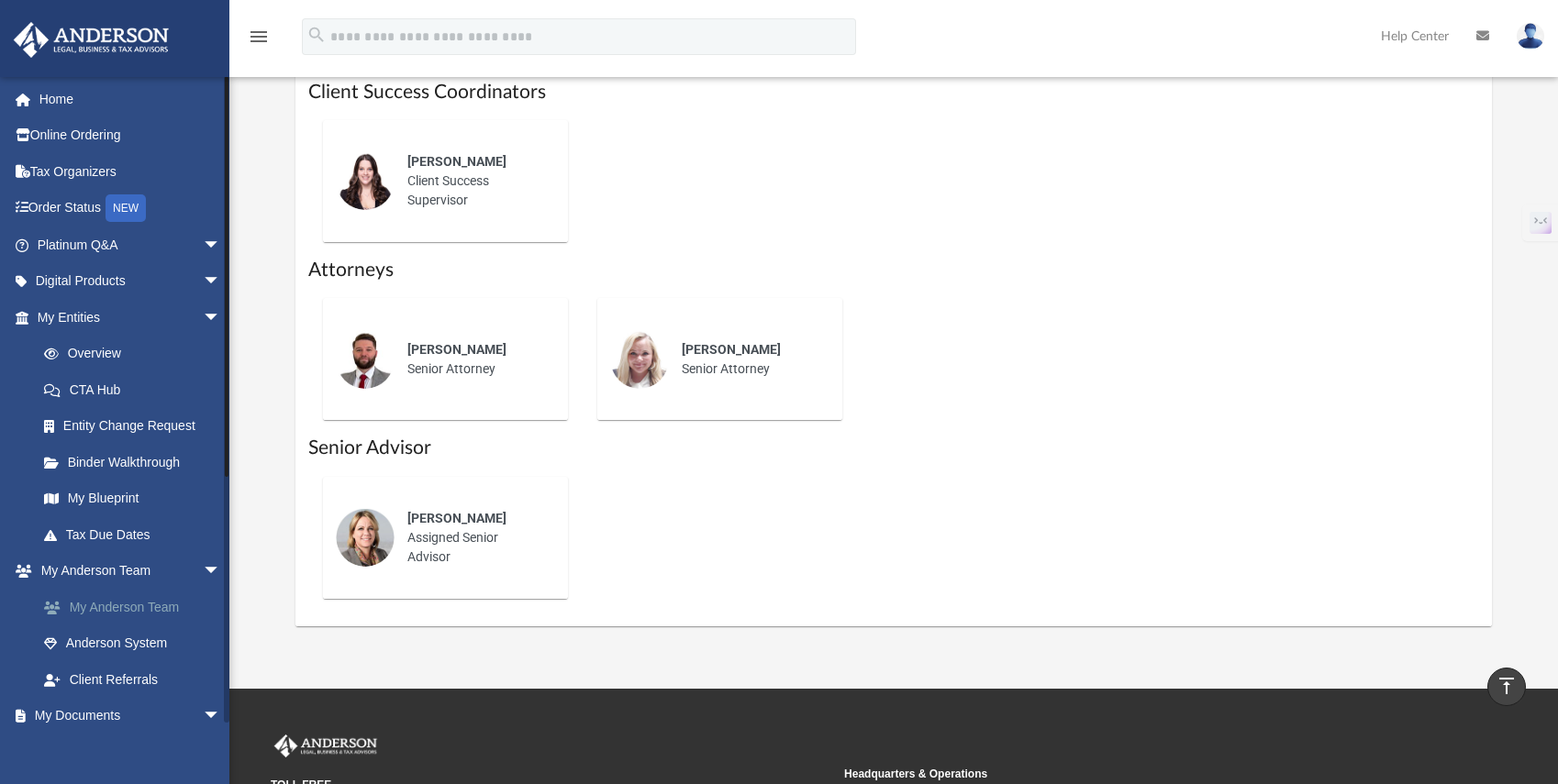
click at [133, 612] on link "My Anderson Team" at bounding box center [136, 606] width 223 height 37
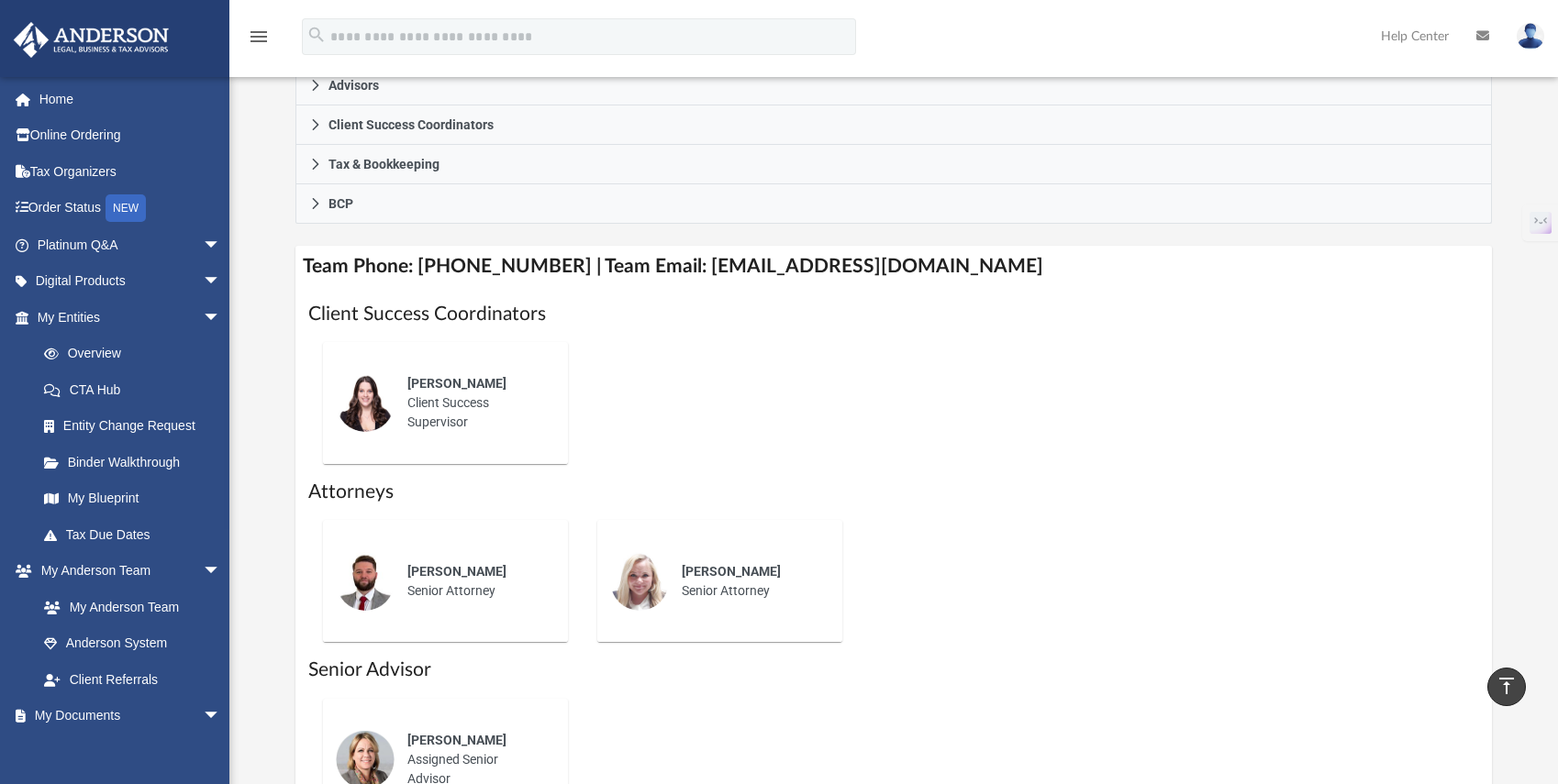
scroll to position [671, 0]
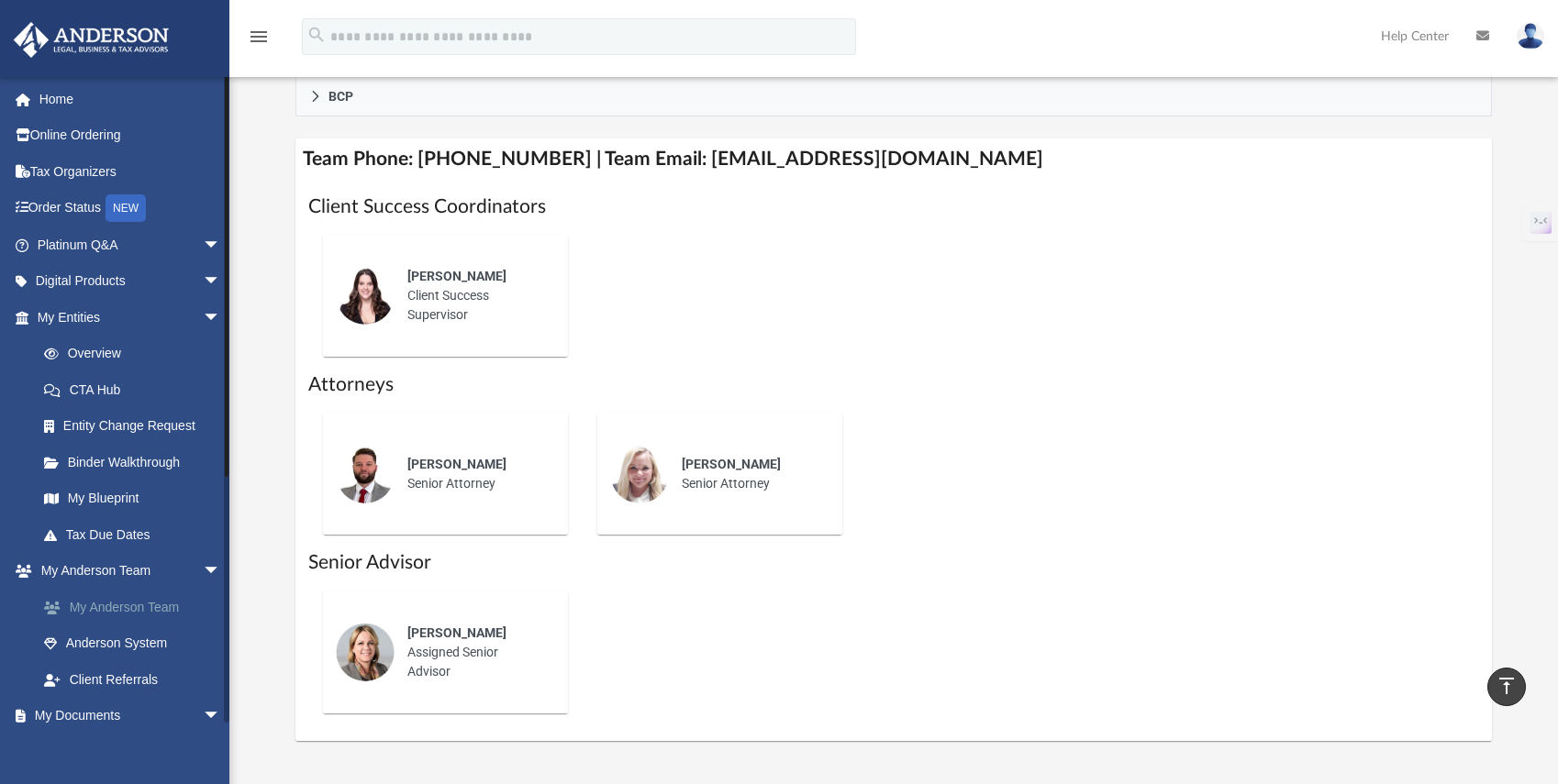
click at [105, 608] on link "My Anderson Team" at bounding box center [136, 606] width 223 height 37
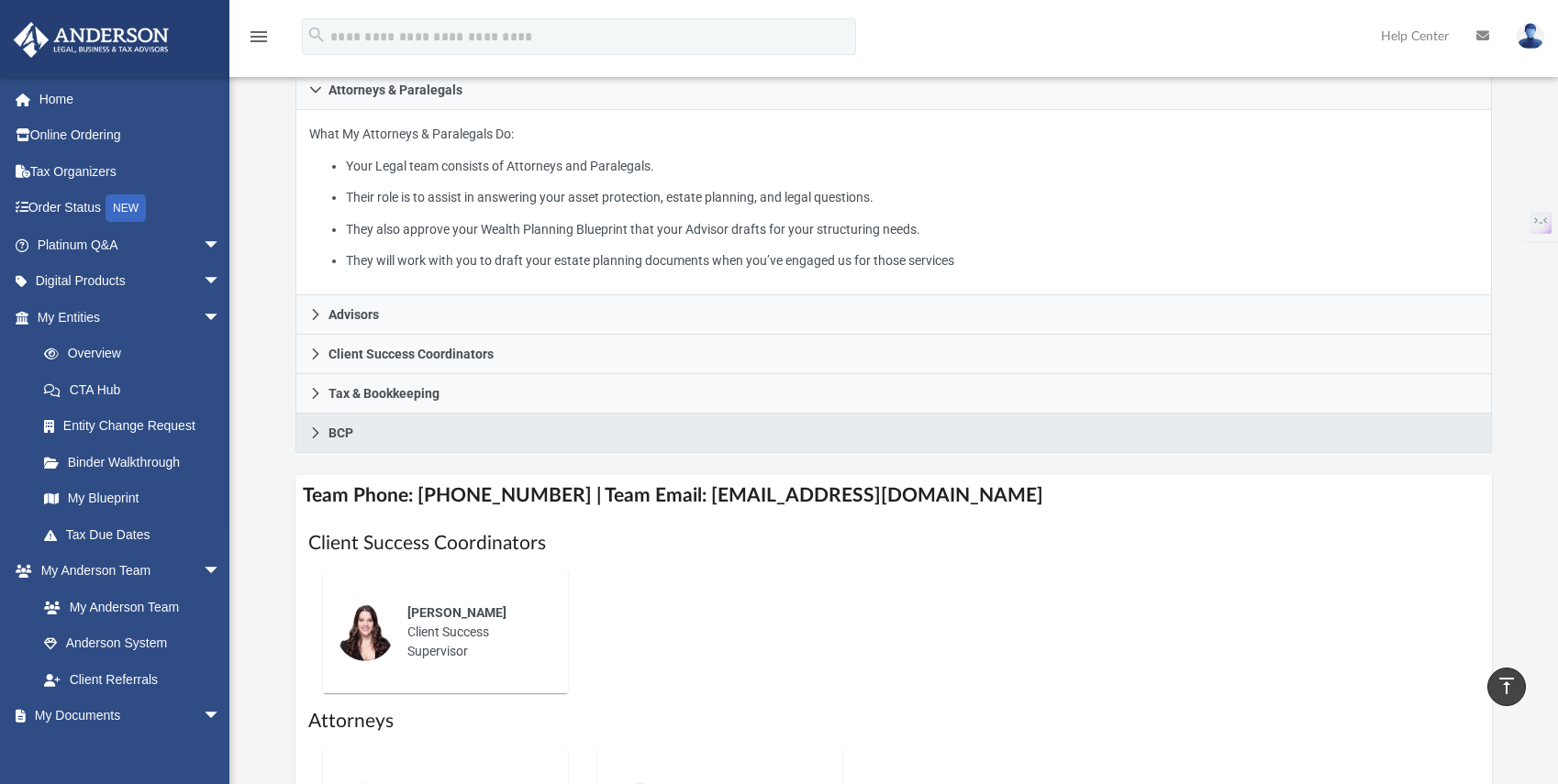
scroll to position [327, 0]
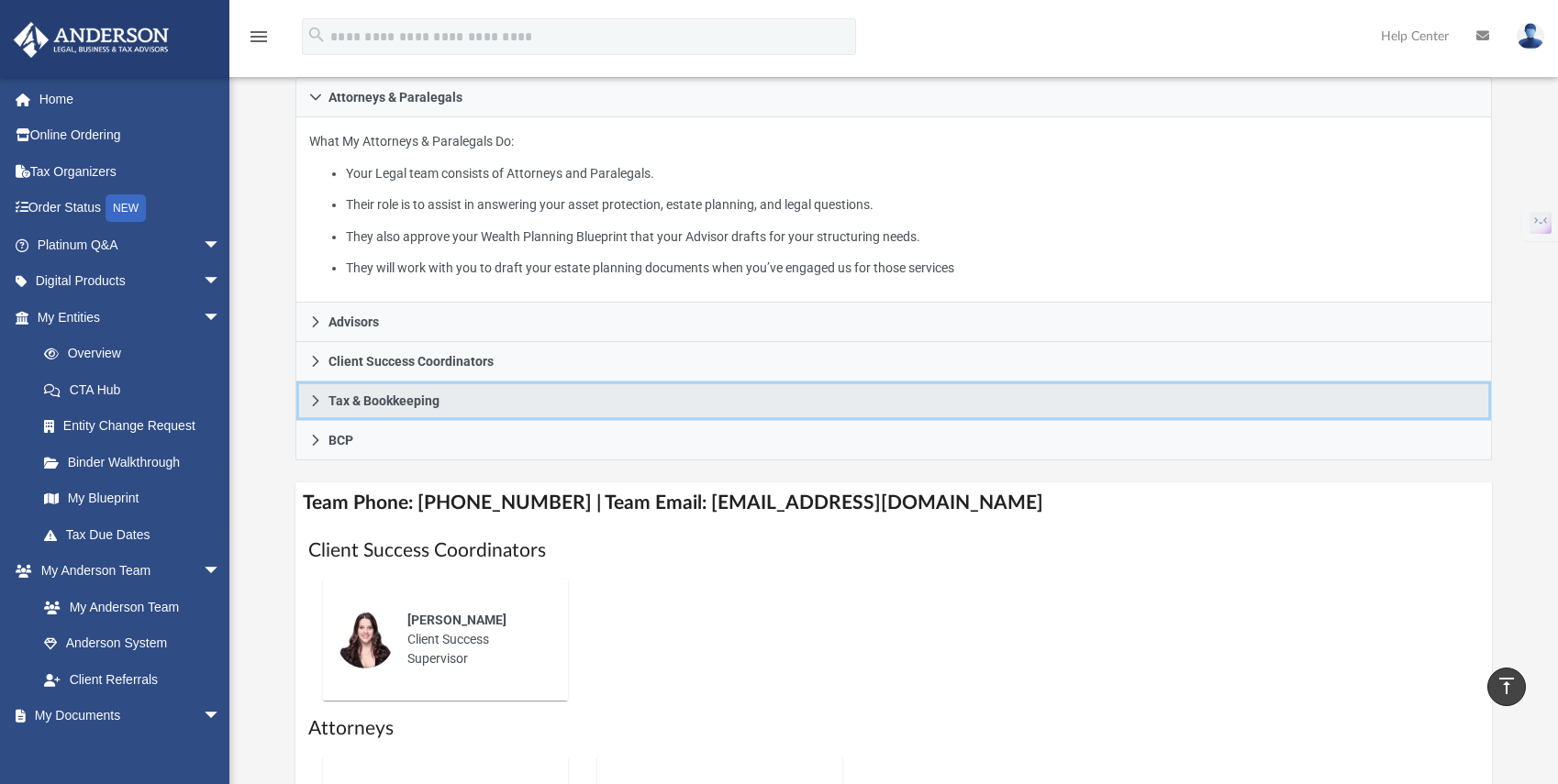
click at [368, 396] on span "Tax & Bookkeeping" at bounding box center [384, 401] width 111 height 13
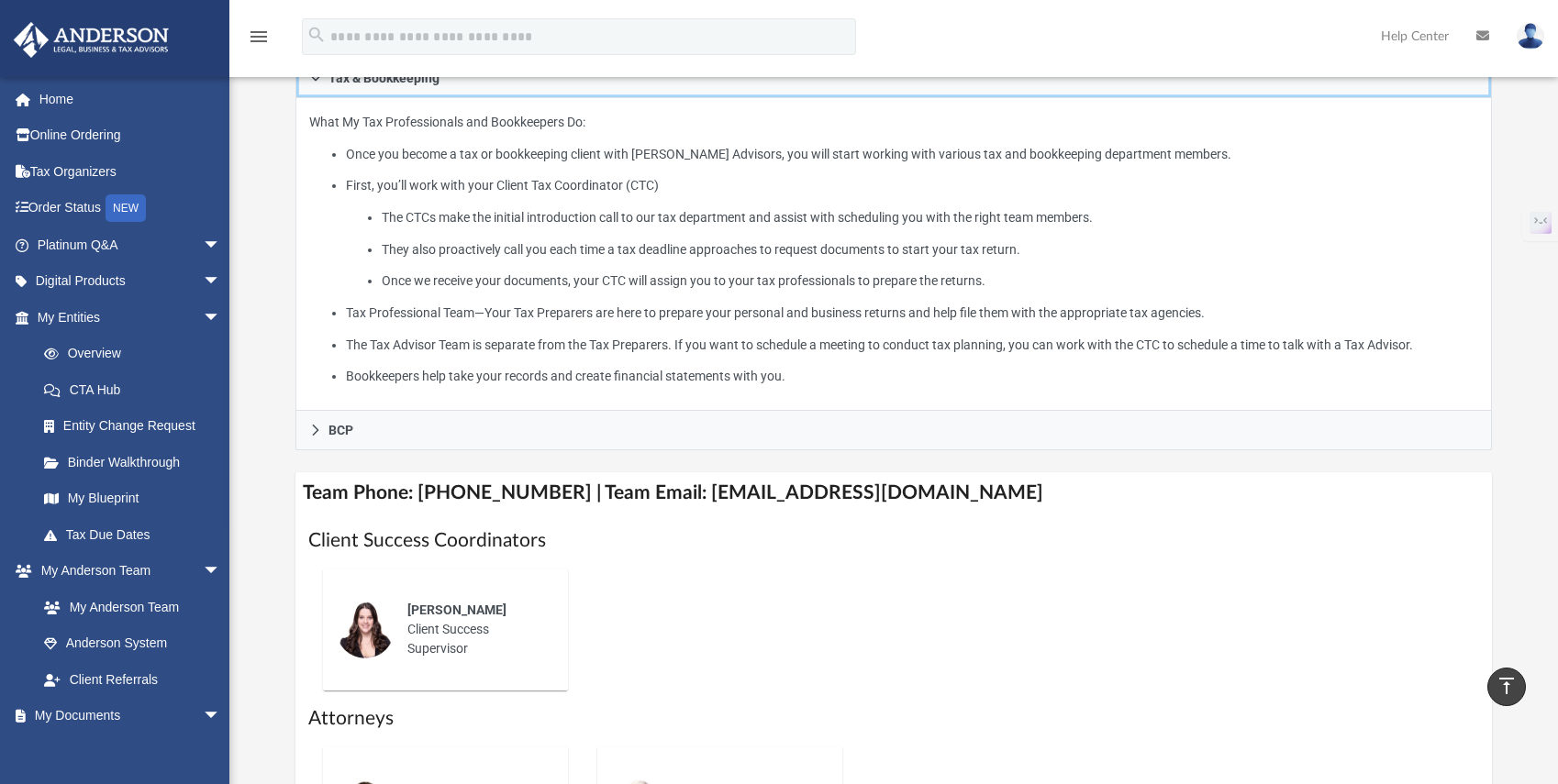
scroll to position [212, 0]
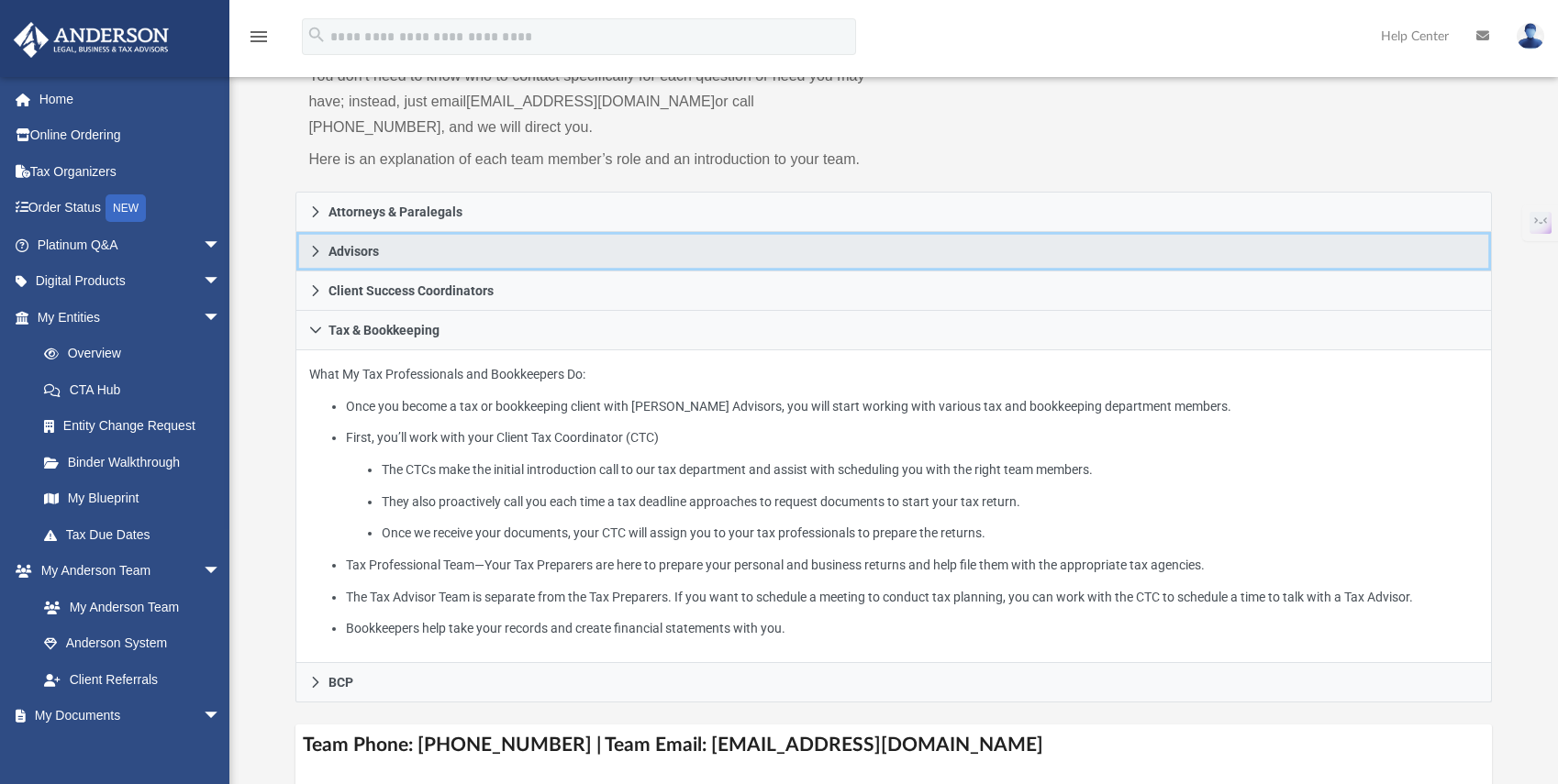
click at [368, 247] on span "Advisors" at bounding box center [354, 252] width 51 height 13
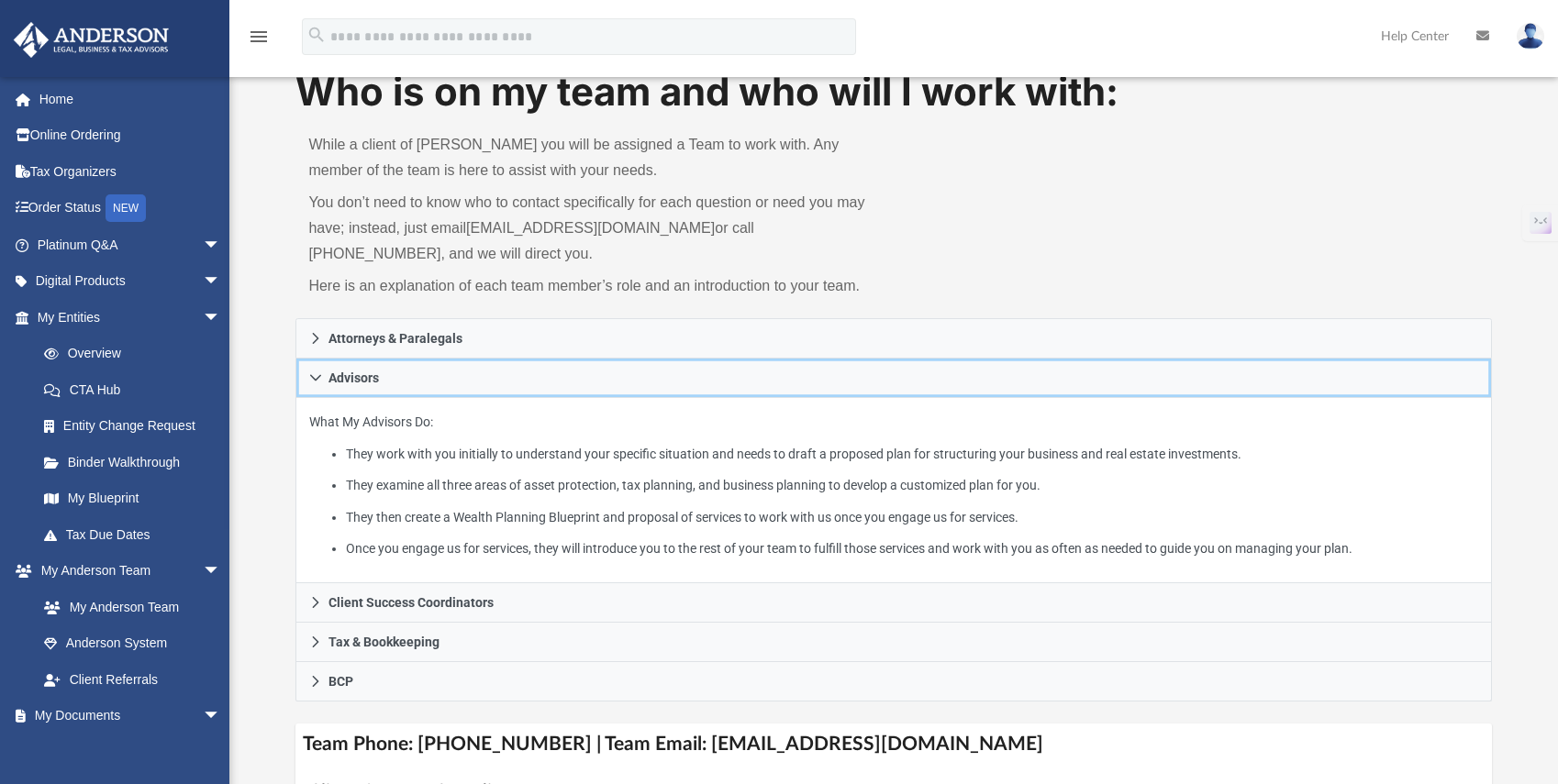
scroll to position [0, 0]
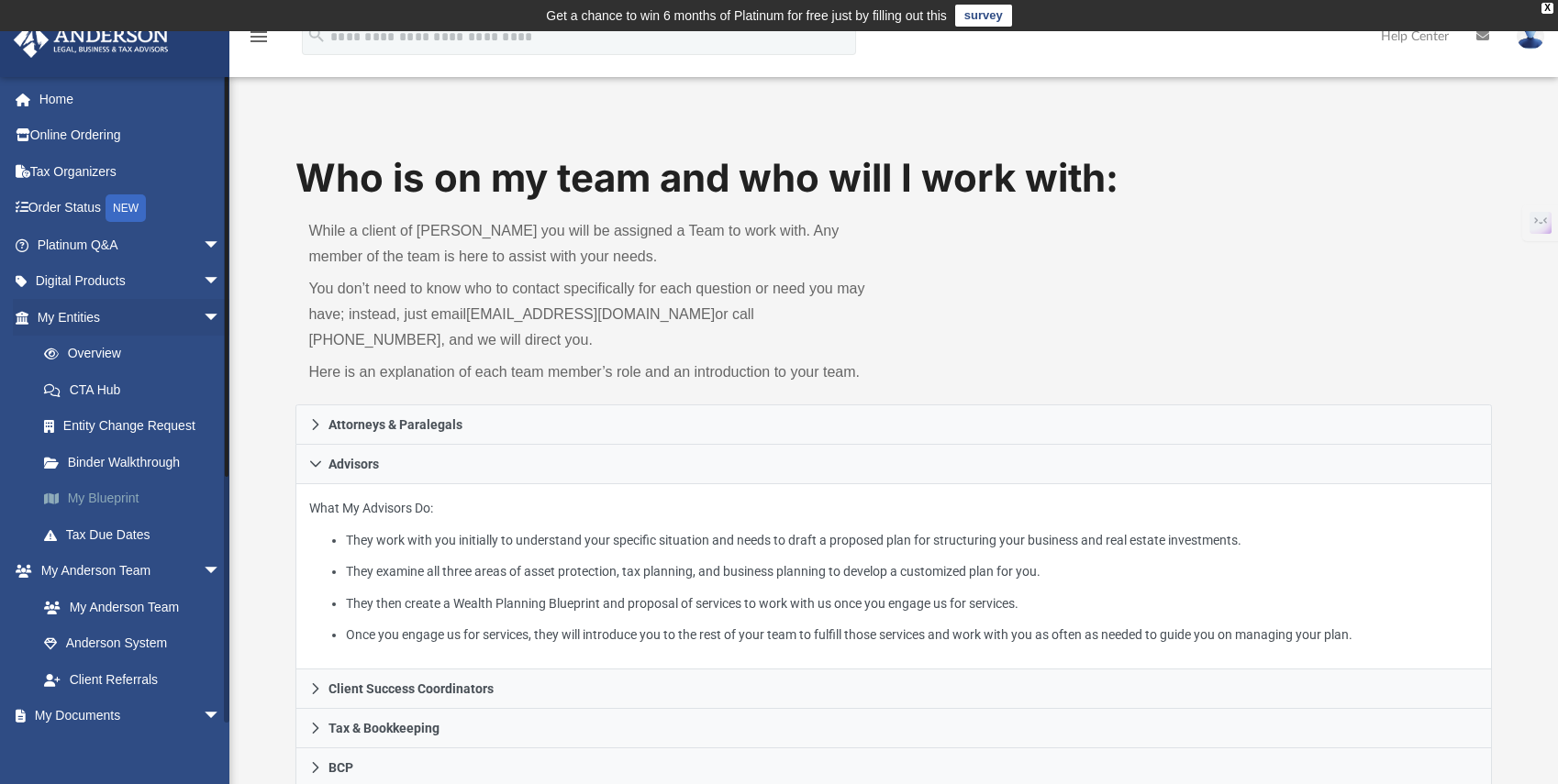
click at [93, 501] on link "My Blueprint" at bounding box center [136, 498] width 223 height 37
